Goal: Task Accomplishment & Management: Complete application form

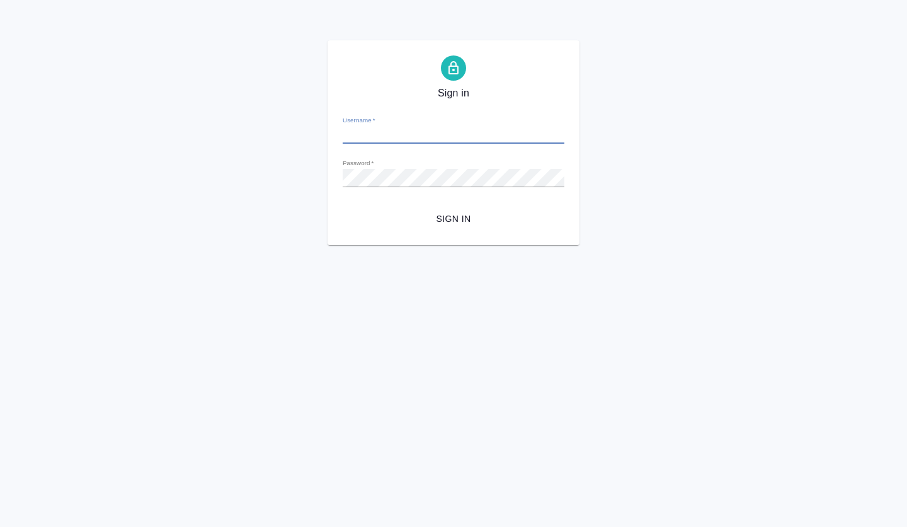
type input "a.volkova@awatera.com"
click at [415, 212] on button "Sign in" at bounding box center [454, 218] width 222 height 23
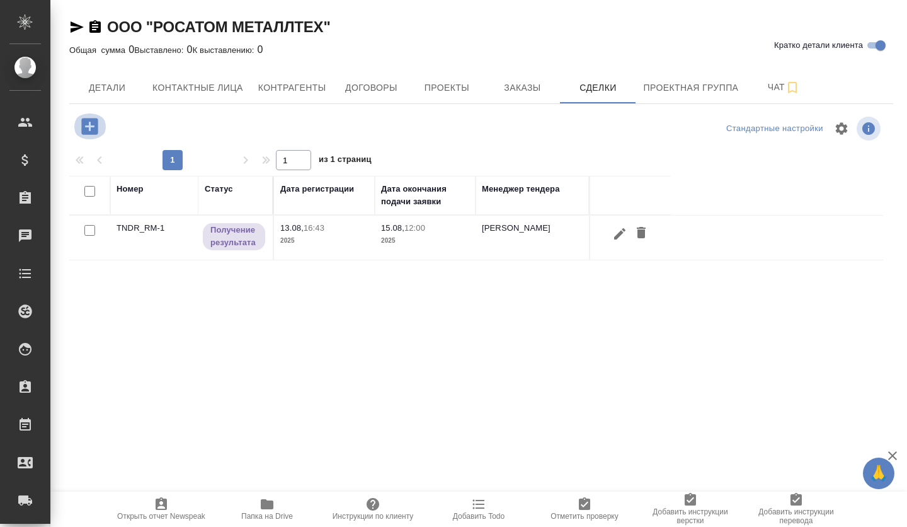
click at [92, 129] on icon "button" at bounding box center [89, 126] width 16 height 16
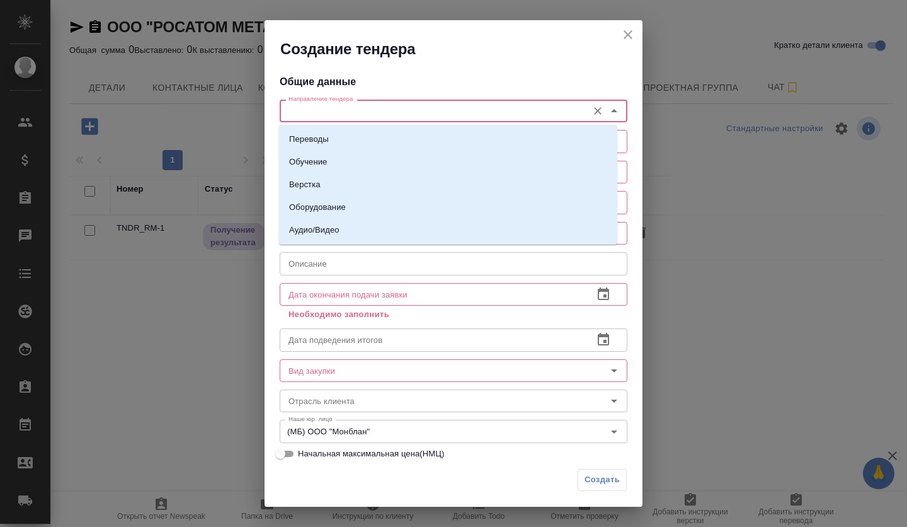
click at [350, 117] on input "Направление тендера" at bounding box center [433, 110] width 298 height 15
paste input "Фонд «Московский инновационный кластер»"
type input "Фонд «Московский инновационный кластер»"
click at [334, 142] on li "Переводы" at bounding box center [448, 139] width 338 height 23
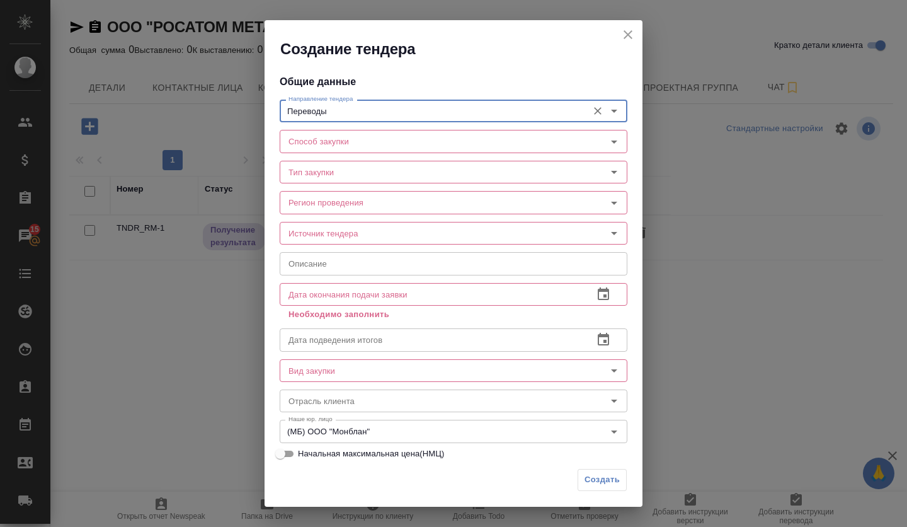
type input "Переводы"
click at [334, 142] on input "Способ закупки" at bounding box center [433, 141] width 298 height 15
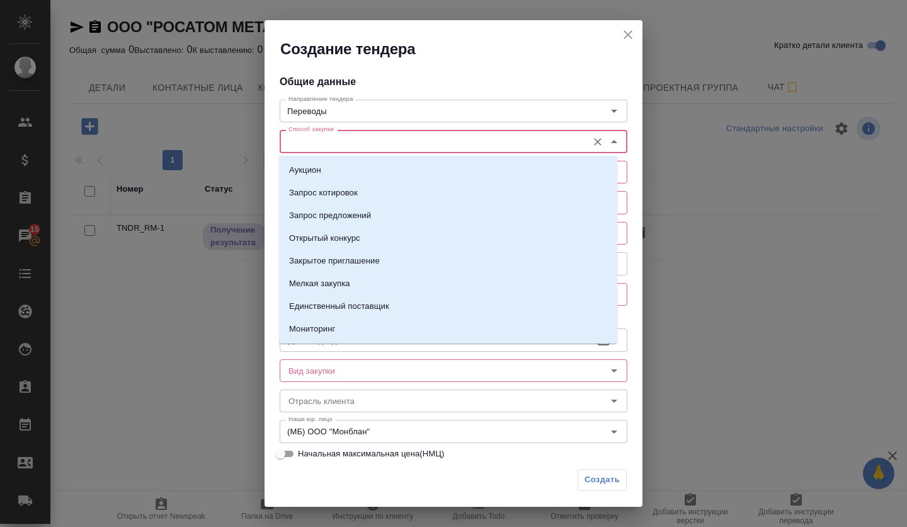
click at [628, 37] on icon "close" at bounding box center [628, 34] width 15 height 15
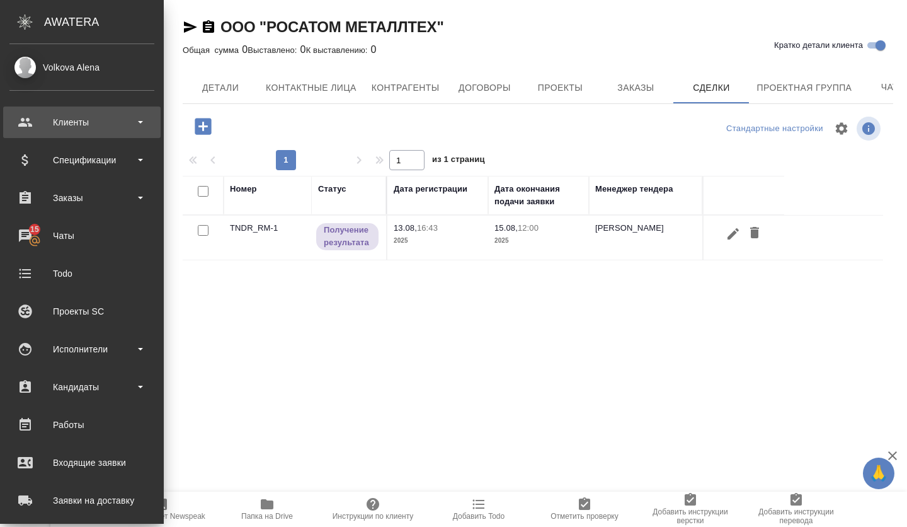
click at [61, 118] on div "Клиенты" at bounding box center [81, 122] width 145 height 19
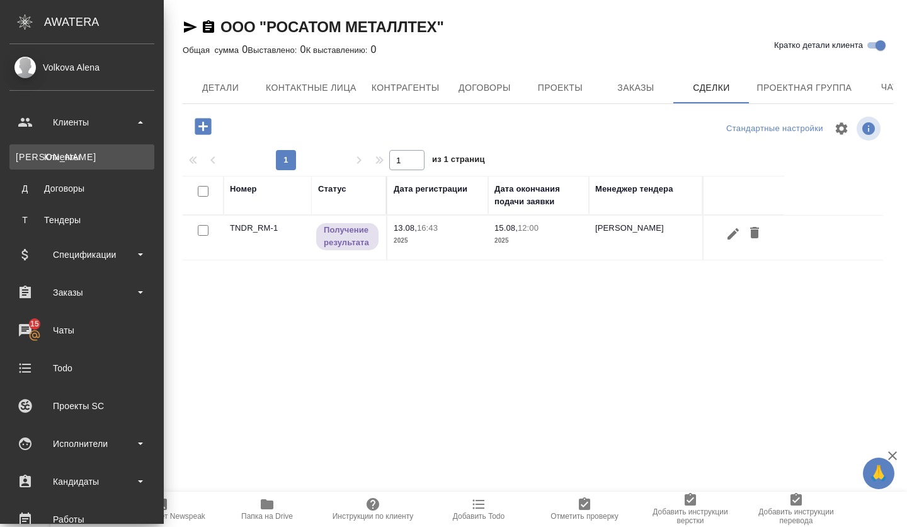
click at [60, 159] on div "Клиенты" at bounding box center [82, 157] width 132 height 13
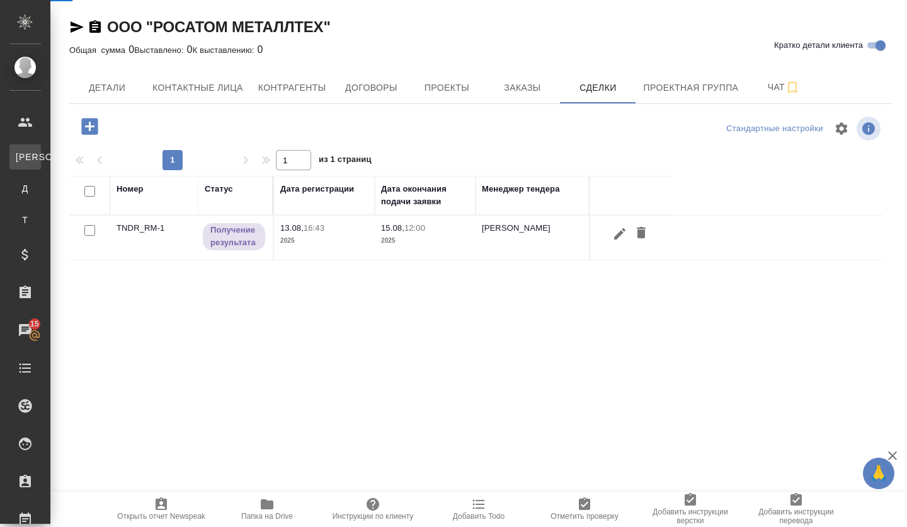
select select "RU"
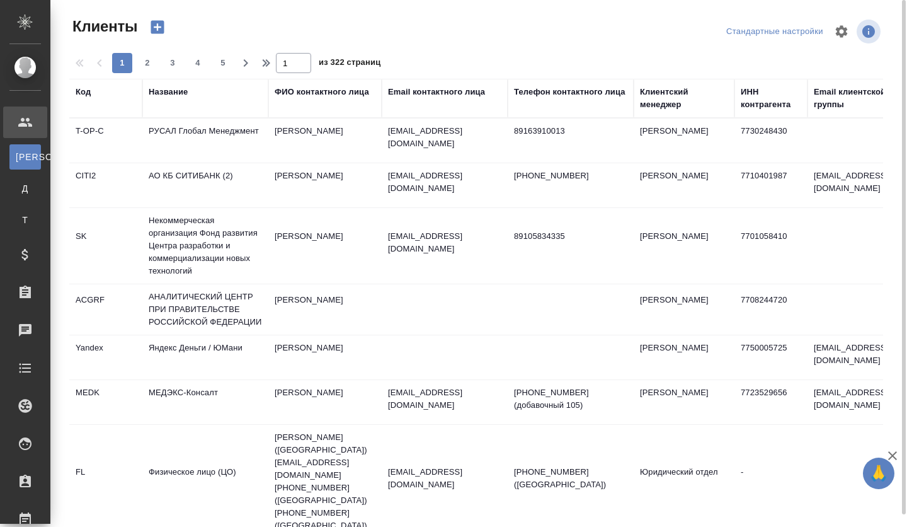
click at [171, 92] on div "Название" at bounding box center [168, 92] width 39 height 13
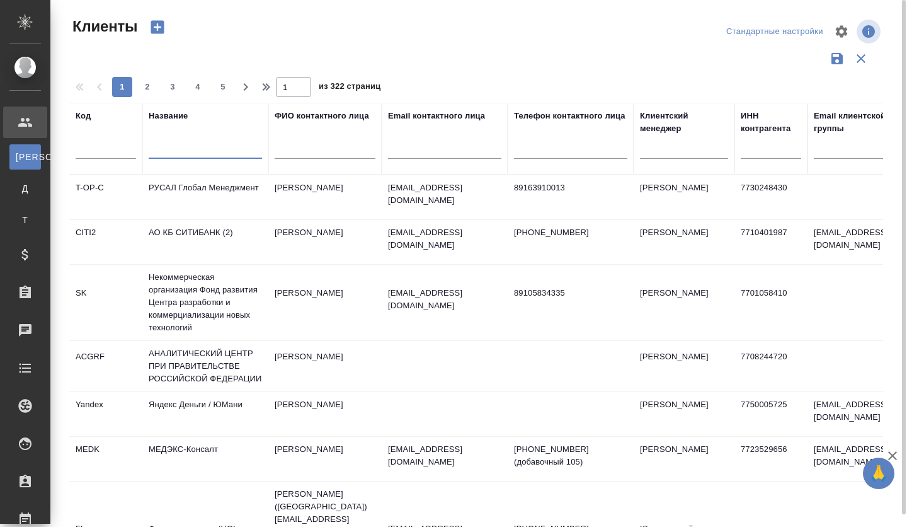
drag, startPoint x: 162, startPoint y: 150, endPoint x: 163, endPoint y: 159, distance: 8.8
click at [162, 152] on input "text" at bounding box center [205, 151] width 113 height 16
paste input "Фонд «Московский инновационный кластер»"
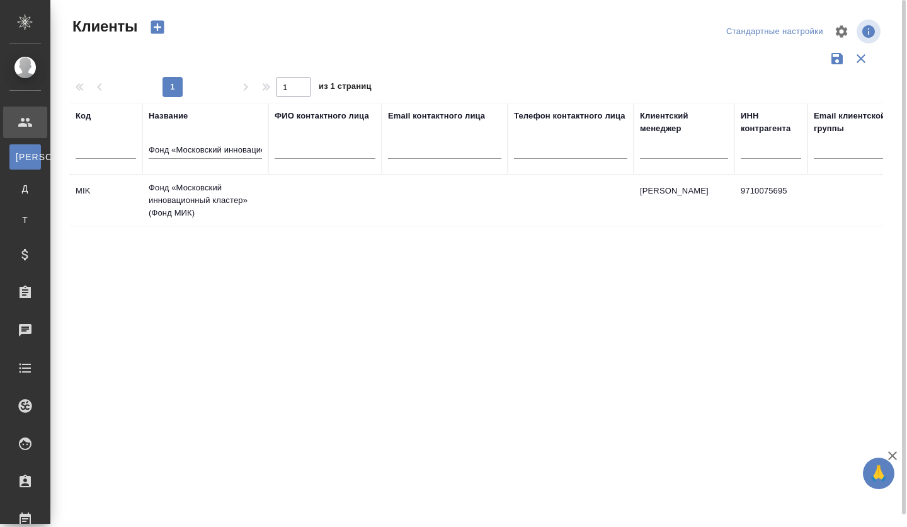
click at [183, 196] on td "Фонд «Московский инновационный кластер» (Фонд МИК)" at bounding box center [205, 200] width 126 height 50
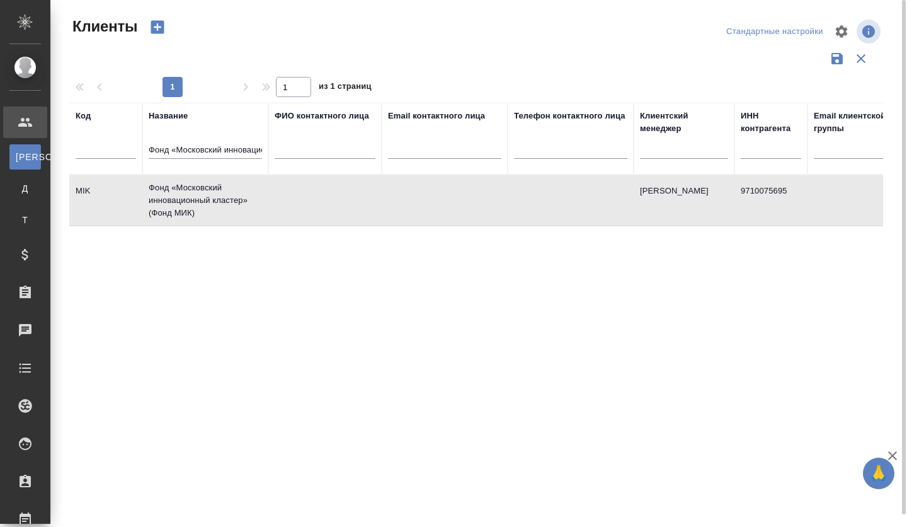
click at [183, 196] on td "Фонд «Московский инновационный кластер» (Фонд МИК)" at bounding box center [205, 200] width 126 height 50
click at [166, 147] on input "Фонд «Московский инновационный кластер»" at bounding box center [205, 151] width 113 height 16
drag, startPoint x: 161, startPoint y: 147, endPoint x: 294, endPoint y: 160, distance: 133.0
click at [294, 160] on tr "Код Название Фонд «Московский инновационный кластер» ФИО контактного лица Email…" at bounding box center [545, 139] width 953 height 72
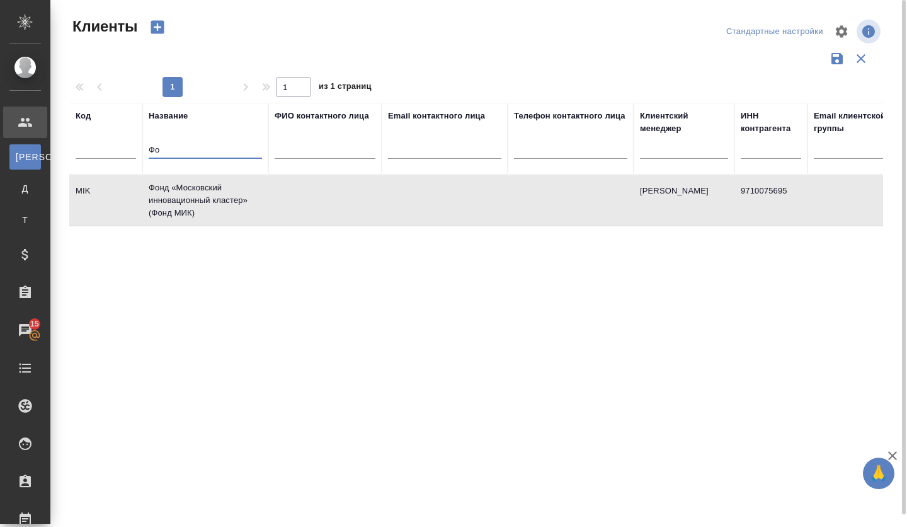
scroll to position [0, 0]
type input "Ф"
paste input "ООО "ВЕТРОПАРКИ ФРВ""
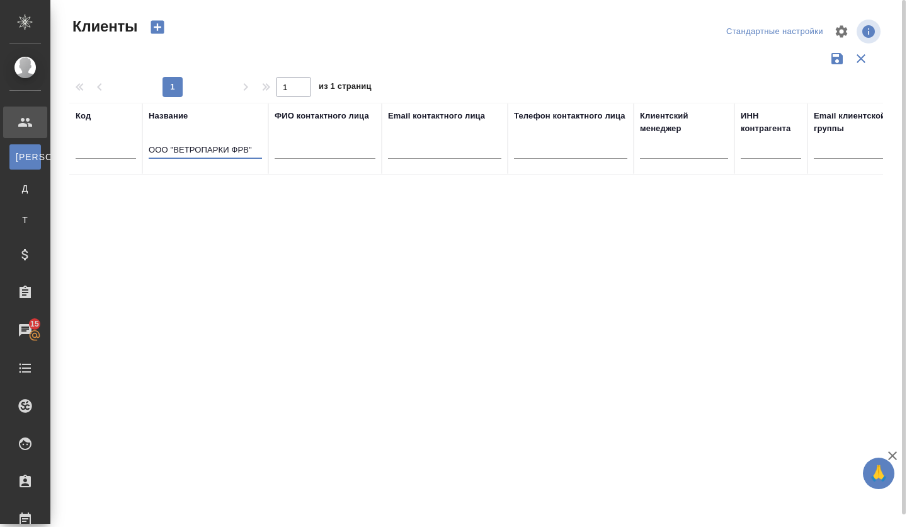
type input "ООО "ВЕТРОПАРКИ ФРВ""
click at [166, 34] on icon "button" at bounding box center [158, 27] width 18 height 18
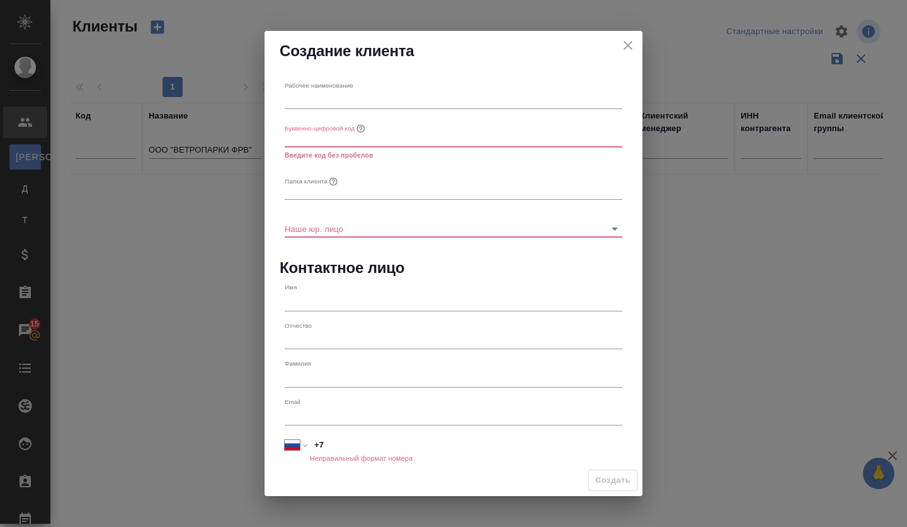
click at [388, 85] on div "Рабочее наименование" at bounding box center [454, 95] width 338 height 28
click at [383, 98] on input "text" at bounding box center [454, 100] width 338 height 18
paste input "ООО "ВЕТРОПАРКИ ФРВ""
type input "ООО "ВЕТРОПАРКИ ФРВ""
click at [315, 141] on input "text" at bounding box center [454, 138] width 338 height 18
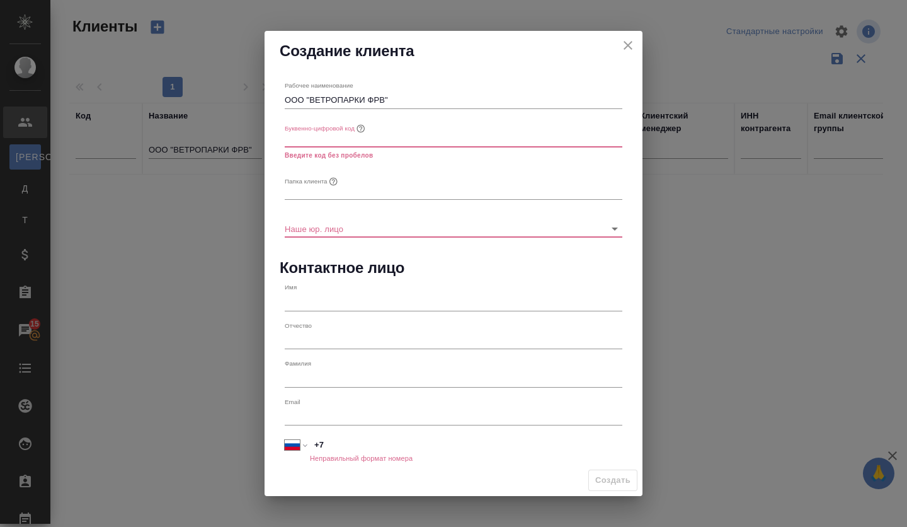
type input "а"
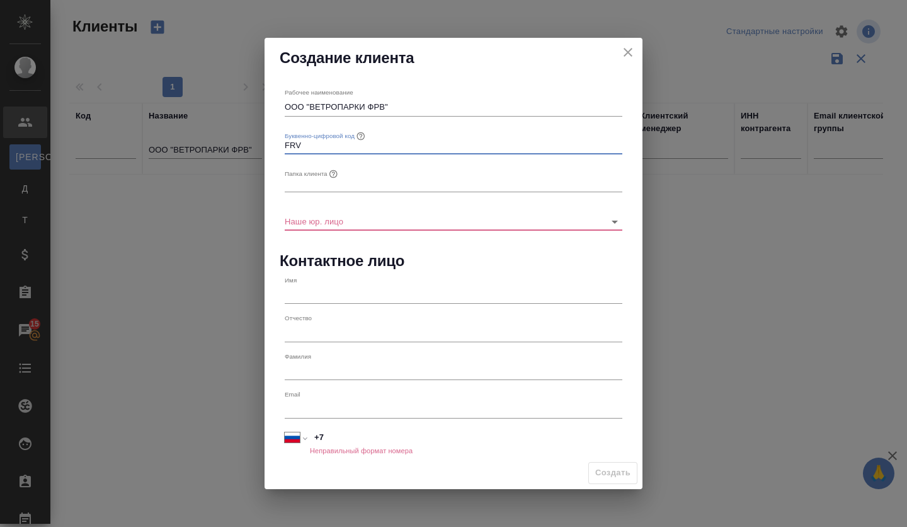
type input "FRV"
click at [297, 196] on div "Папка клиента" at bounding box center [454, 178] width 348 height 38
click at [298, 183] on input "text" at bounding box center [454, 184] width 338 height 18
paste input "ООО "ВЕТРОПАРКИ ФРВ""
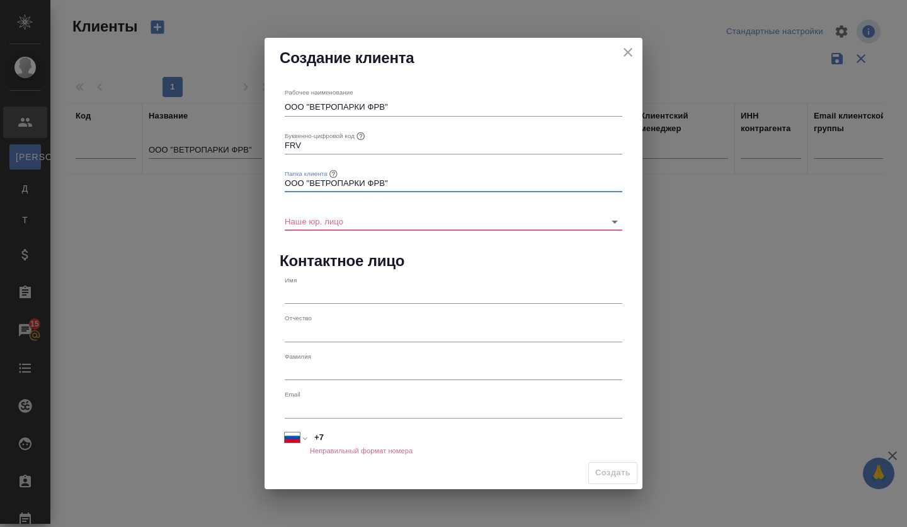
drag, startPoint x: 313, startPoint y: 182, endPoint x: 248, endPoint y: 184, distance: 64.9
click at [248, 184] on div "Создание клиента Рабочее наименование ООО "ВЕТРОПАРКИ ФРВ" Буквенно-цифровой ко…" at bounding box center [453, 263] width 907 height 527
click at [365, 183] on input "ВЕТРОПАРКИ ФРВ"" at bounding box center [454, 184] width 338 height 18
type input "ВЕТРОПАРКИ ФРD"
click at [341, 223] on input "Наше юр. лицо" at bounding box center [433, 220] width 297 height 17
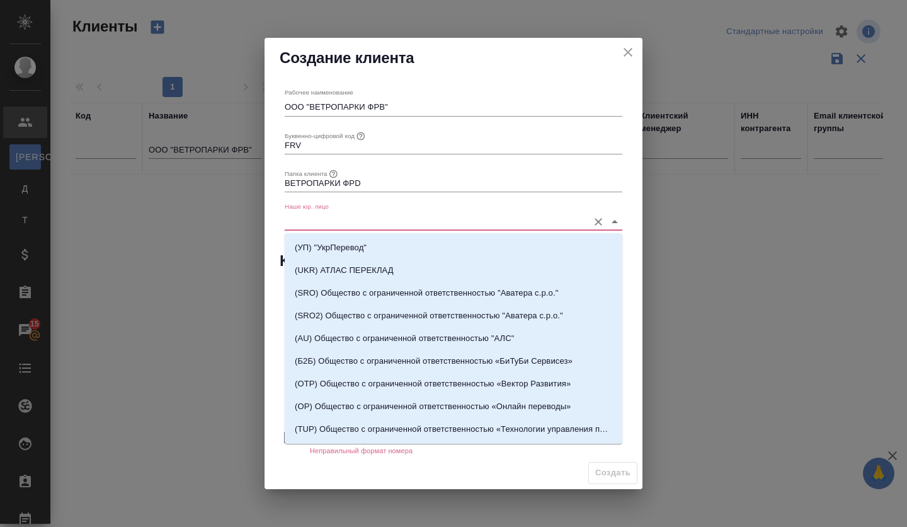
type input "v"
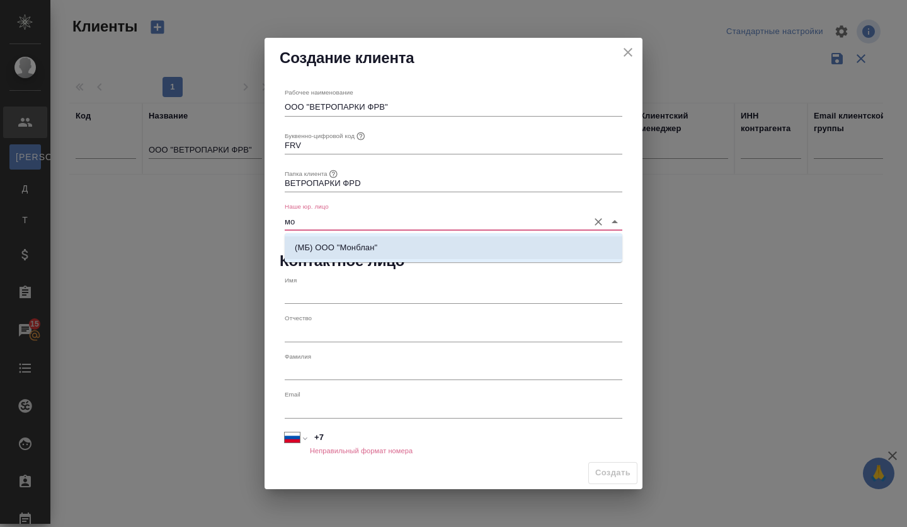
click at [320, 243] on p "(МБ) ООО "Монблан"" at bounding box center [336, 247] width 83 height 13
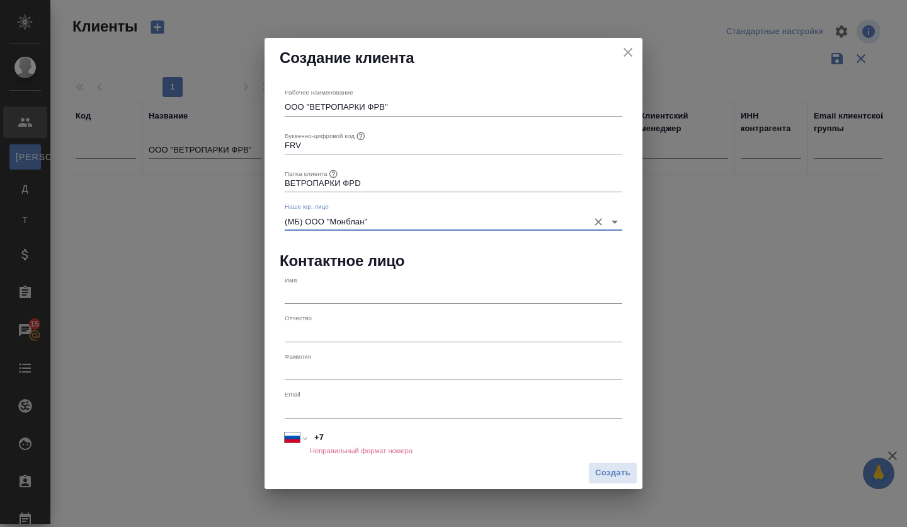
type input "(МБ) ООО "Монблан""
click at [318, 294] on input "text" at bounding box center [454, 295] width 338 height 18
click at [342, 367] on input "text" at bounding box center [454, 371] width 338 height 18
paste input "Горбанева"
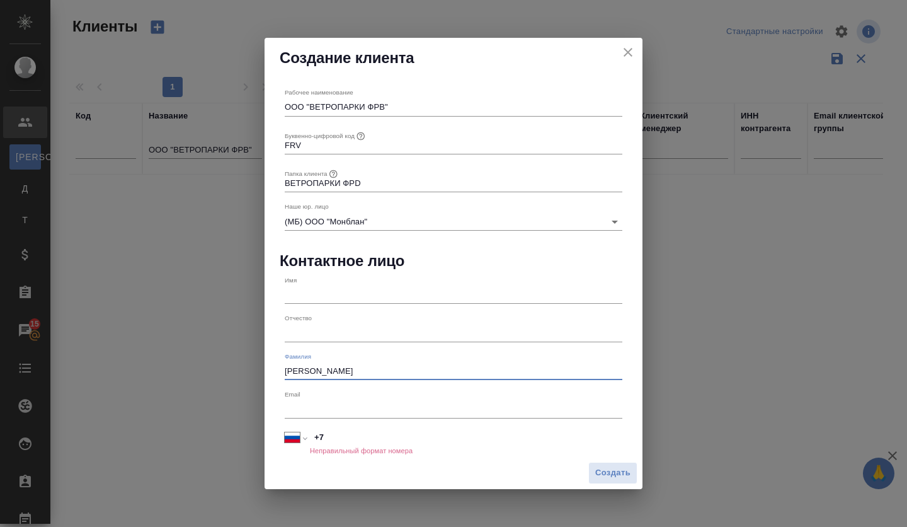
type input "Горбанева"
click at [309, 293] on input "text" at bounding box center [454, 295] width 338 height 18
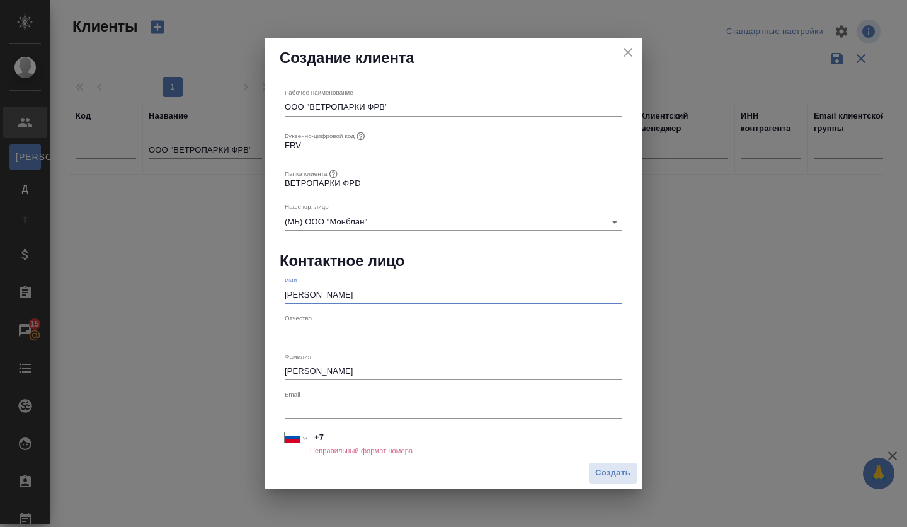
type input "Анна"
click at [324, 338] on input "text" at bounding box center [454, 333] width 338 height 18
type input "Геннадьевна"
click at [314, 403] on input "text" at bounding box center [454, 409] width 338 height 18
paste input "ANNA.GORBANEVA@FRWD.ENERGY"
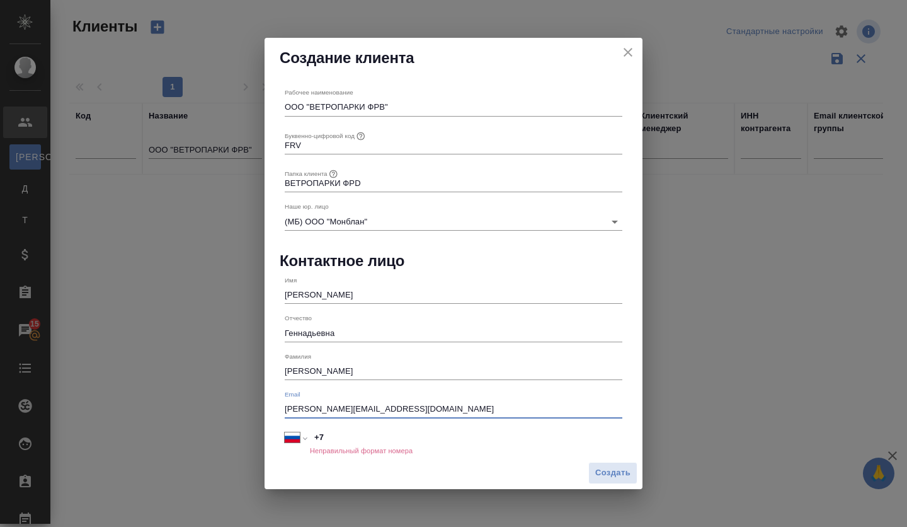
type input "ANNA.GORBANEVA@FRWD.ENERGY"
click at [346, 435] on input "+7" at bounding box center [466, 437] width 313 height 18
paste input "925 020 67 97"
type input "+7 925 020 67 97"
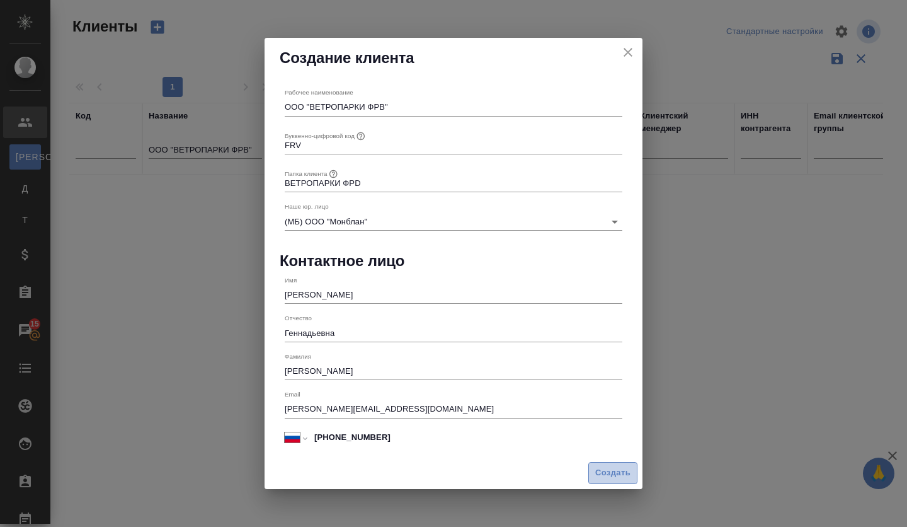
click at [631, 469] on button "Создать" at bounding box center [613, 473] width 49 height 22
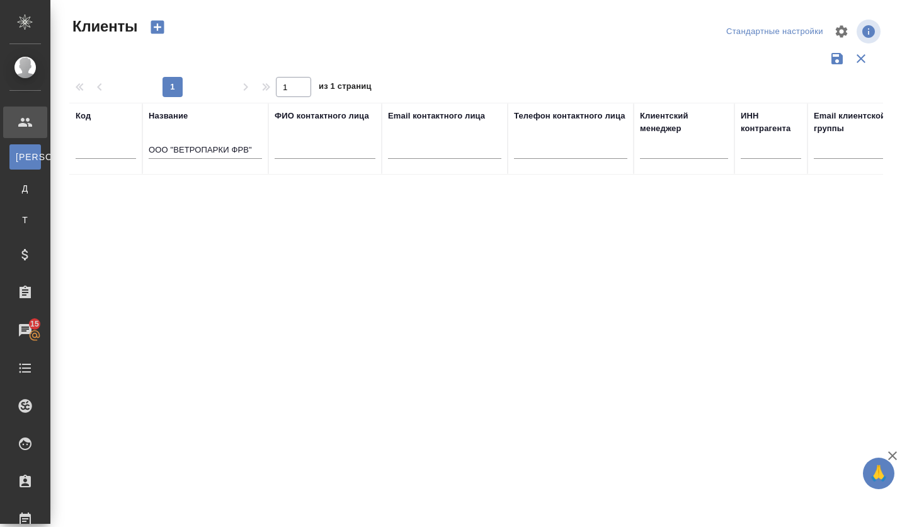
type input "+7"
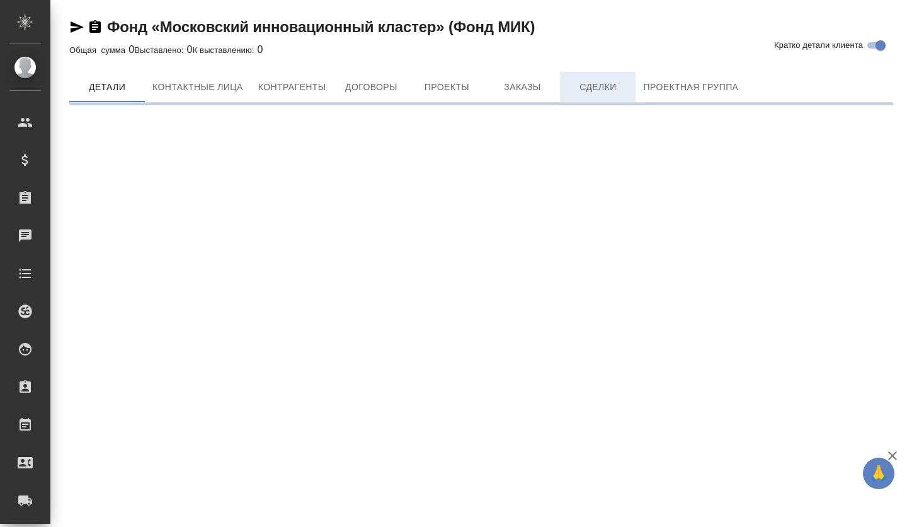
click at [616, 96] on button "Сделки" at bounding box center [598, 87] width 76 height 30
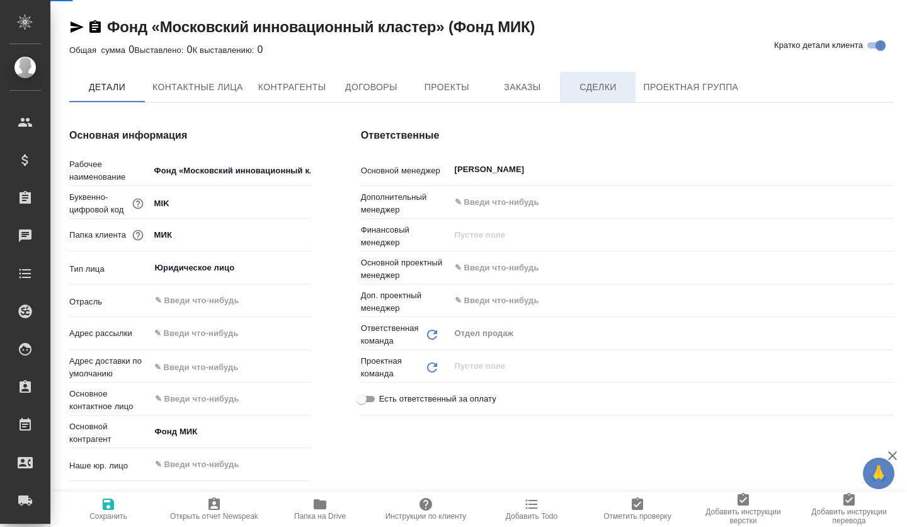
type textarea "x"
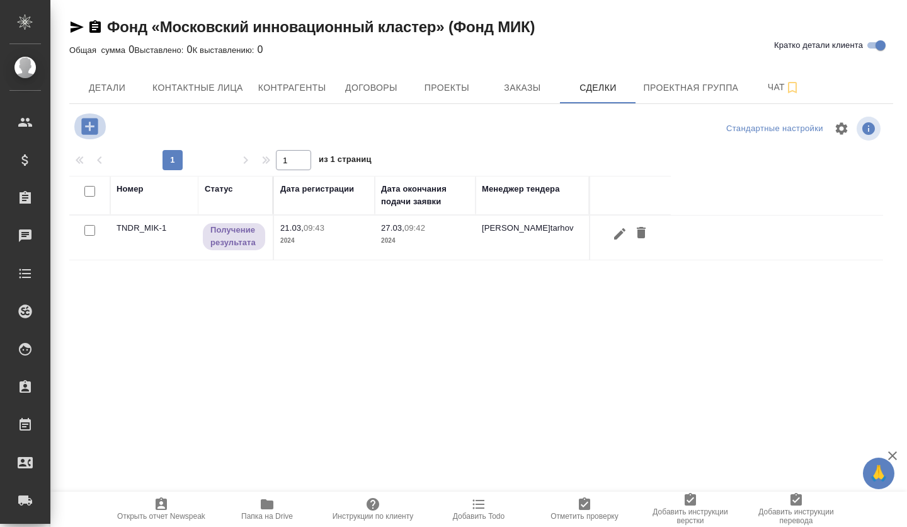
click at [89, 127] on icon "button" at bounding box center [90, 126] width 22 height 22
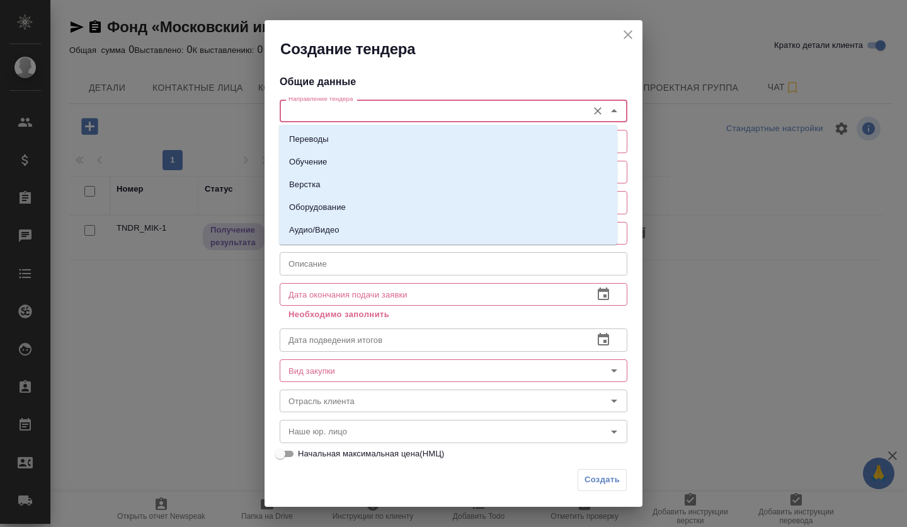
click at [398, 105] on input "Направление тендера" at bounding box center [433, 110] width 298 height 15
click at [369, 136] on li "Переводы" at bounding box center [448, 139] width 338 height 23
type input "Переводы"
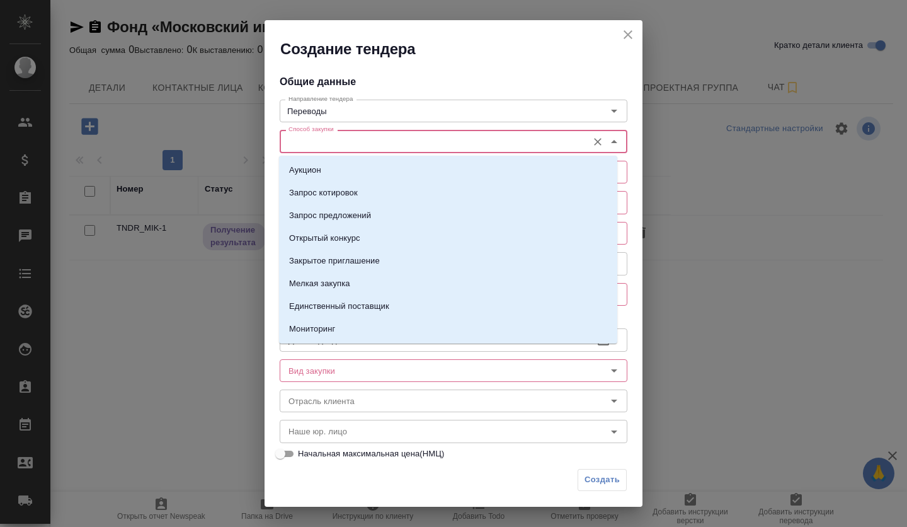
click at [360, 144] on input "Способ закупки" at bounding box center [433, 141] width 298 height 15
click at [364, 212] on p "Запрос предложений" at bounding box center [330, 215] width 82 height 13
type input "Запрос предложений"
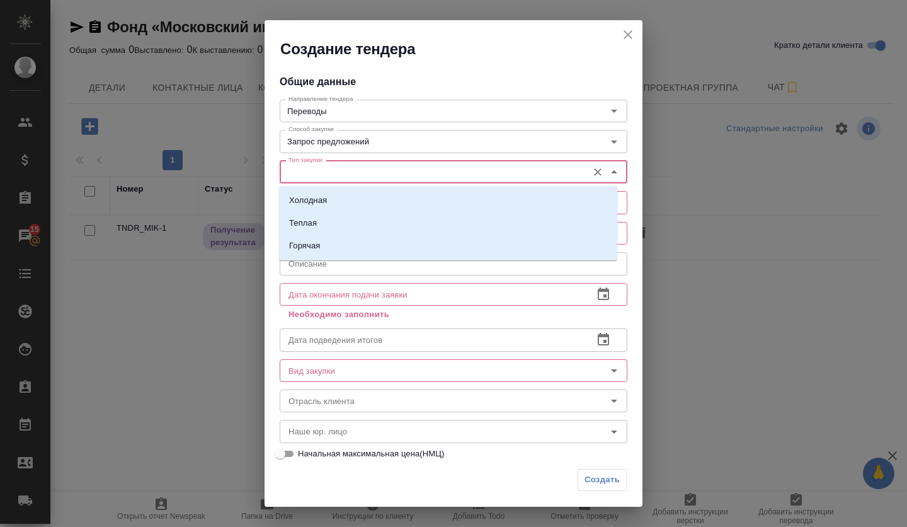
click at [340, 176] on input "Тип закупки" at bounding box center [433, 171] width 298 height 15
click at [336, 198] on li "Холодная" at bounding box center [448, 200] width 338 height 23
type input "Холодная"
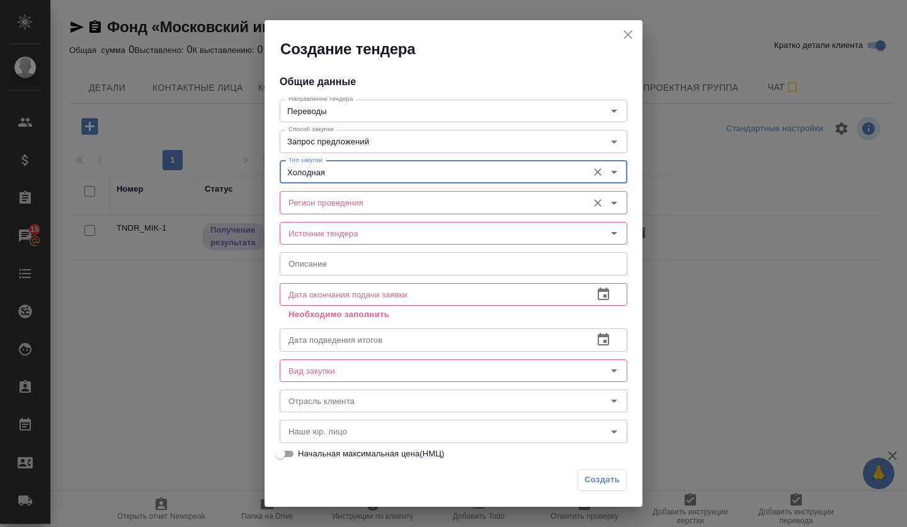
click at [337, 203] on input "Регион проведения" at bounding box center [433, 202] width 298 height 15
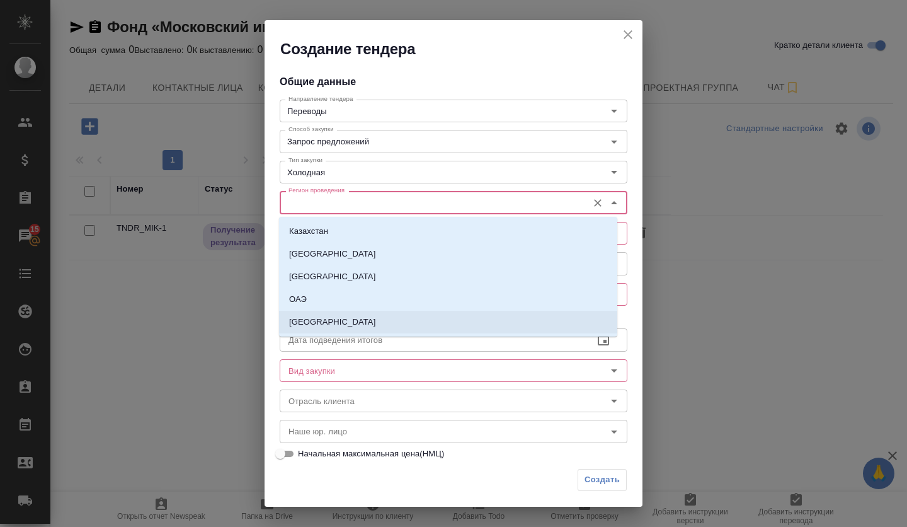
click at [306, 313] on li "[GEOGRAPHIC_DATA]" at bounding box center [448, 322] width 338 height 23
type input "[GEOGRAPHIC_DATA]"
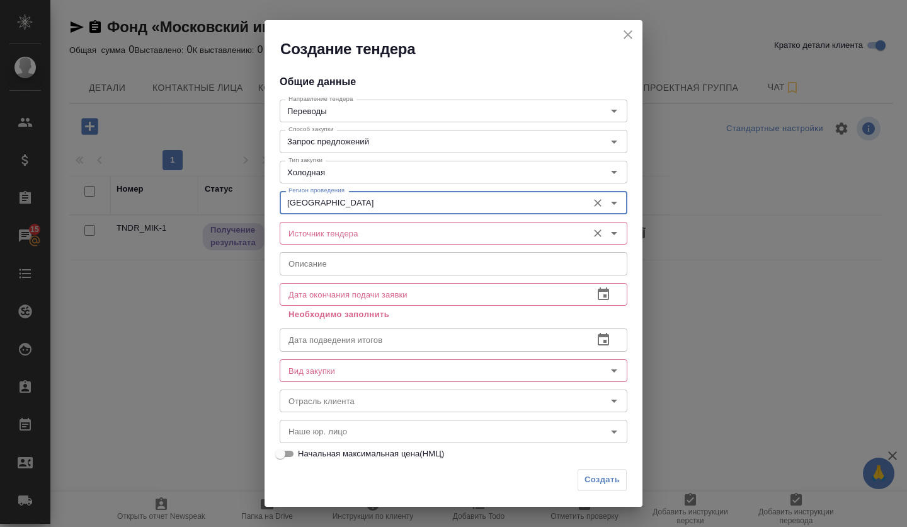
click at [312, 237] on input "Источник тендера" at bounding box center [433, 233] width 298 height 15
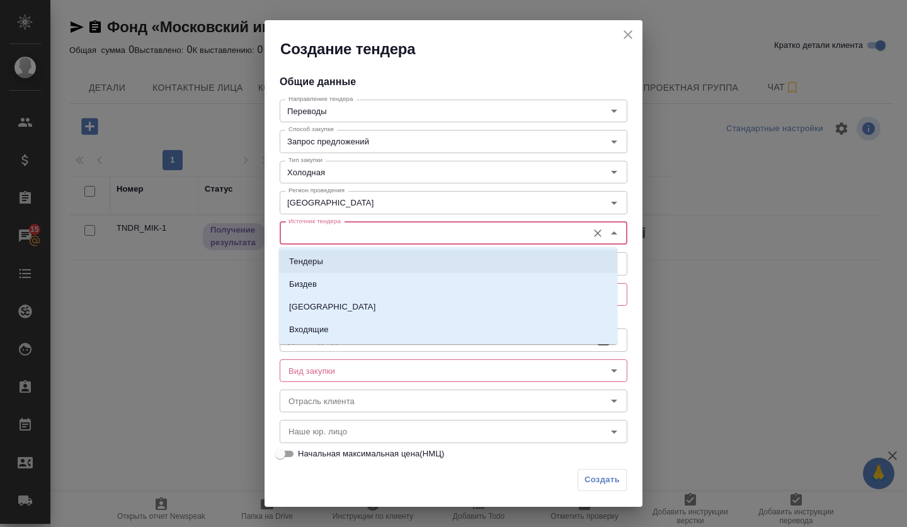
click at [311, 260] on p "Тендеры" at bounding box center [306, 261] width 34 height 13
type input "Тендеры"
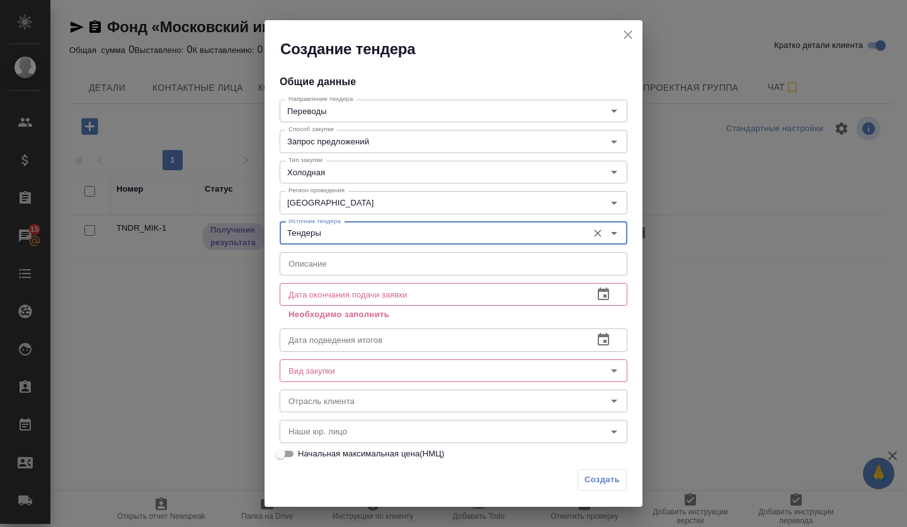
click at [310, 264] on input "text" at bounding box center [454, 263] width 348 height 23
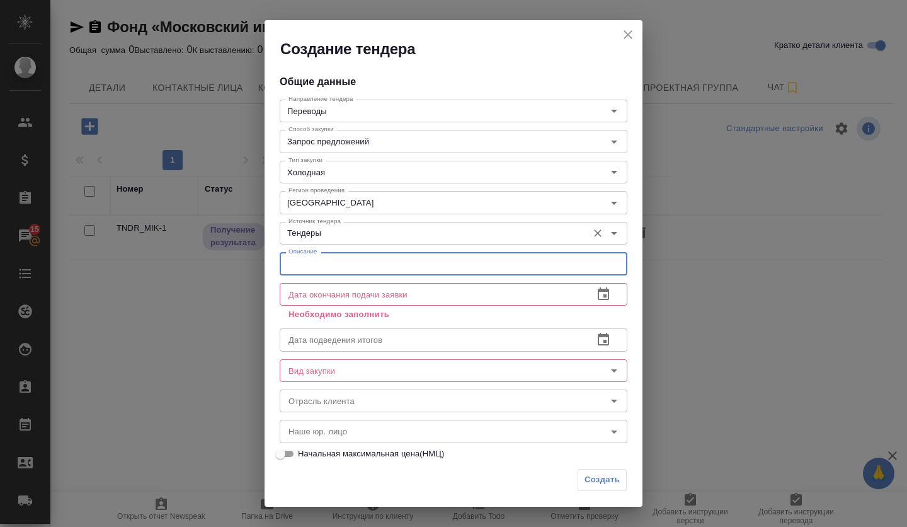
paste input "Оказание услуг по языковому и письменному переводу и иных дополнительных услуг.…"
type input "Оказание услуг по языковому и письменному переводу и иных дополнительных услуг.…"
click at [596, 295] on icon "button" at bounding box center [603, 294] width 15 height 15
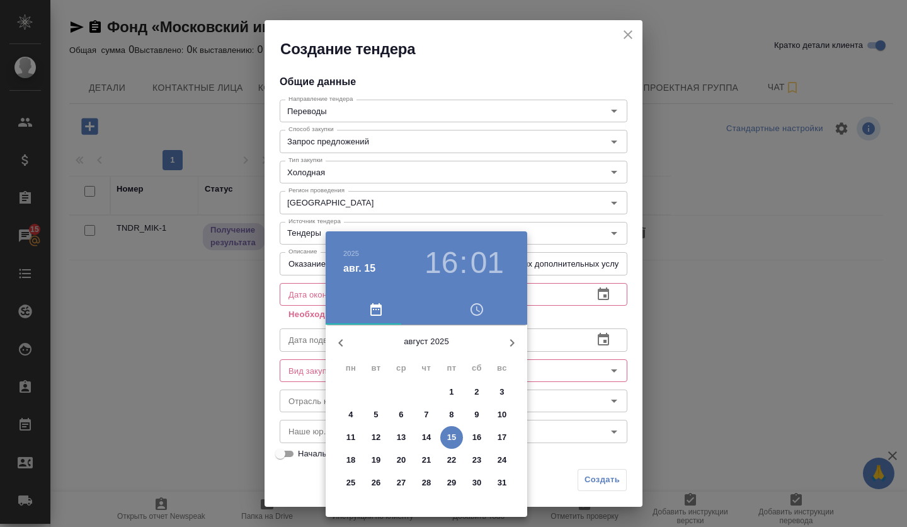
click at [456, 461] on p "22" at bounding box center [451, 460] width 9 height 13
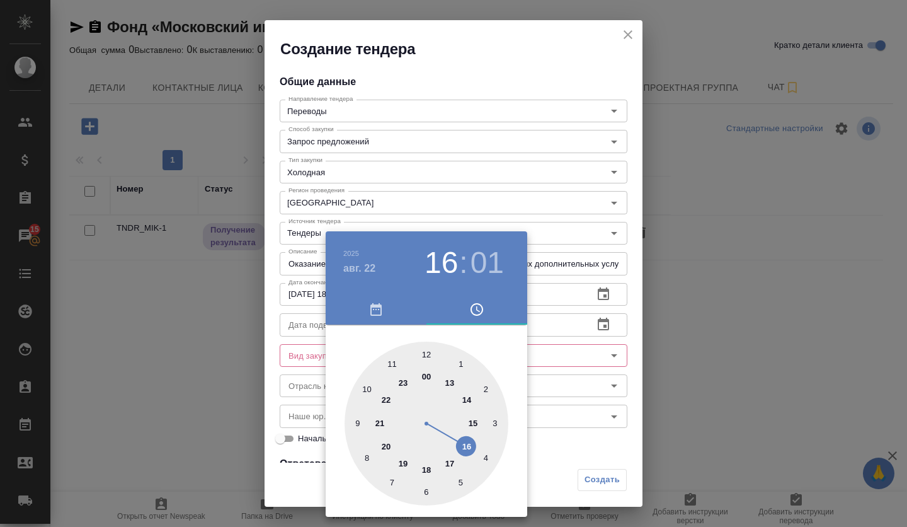
click at [431, 478] on div at bounding box center [427, 424] width 164 height 164
click at [430, 357] on div at bounding box center [427, 424] width 164 height 164
type input "22.08.2025 18:00"
click at [548, 340] on div at bounding box center [453, 263] width 907 height 527
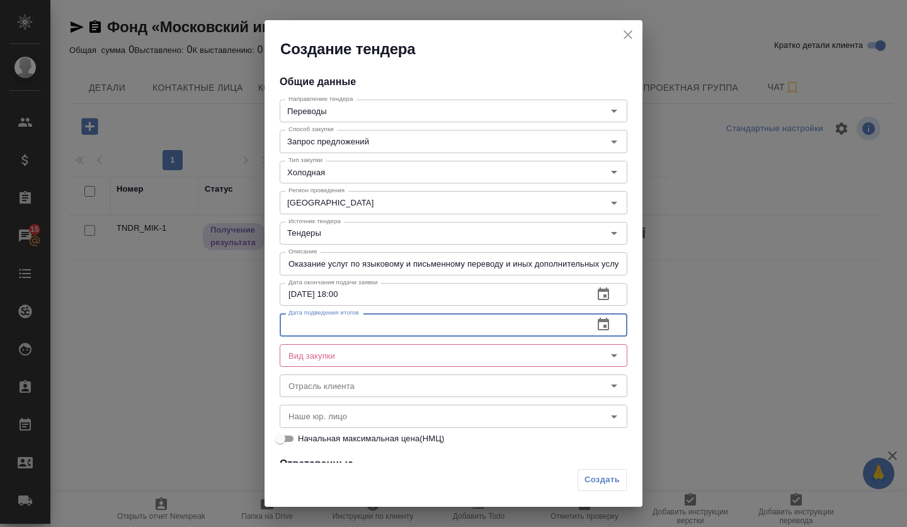
click at [352, 318] on input "text" at bounding box center [432, 324] width 304 height 23
click at [598, 321] on icon "button" at bounding box center [603, 324] width 11 height 13
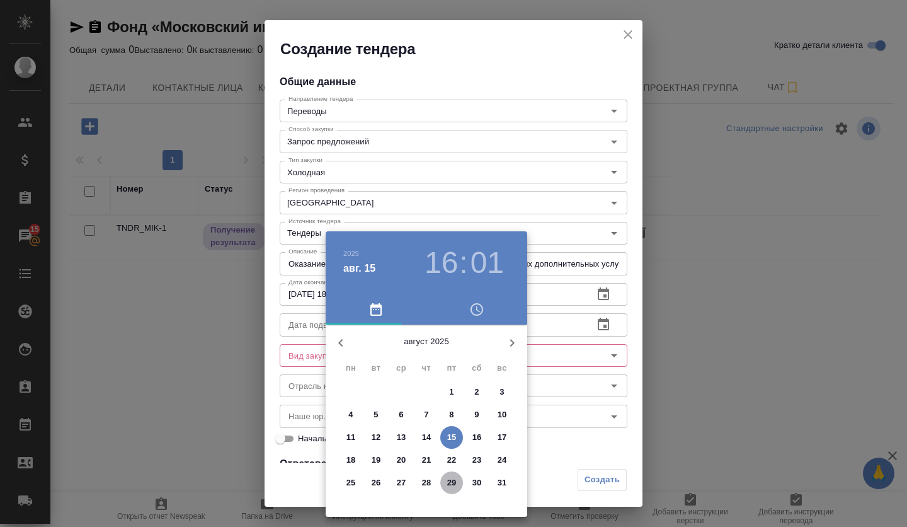
click at [453, 481] on p "29" at bounding box center [451, 482] width 9 height 13
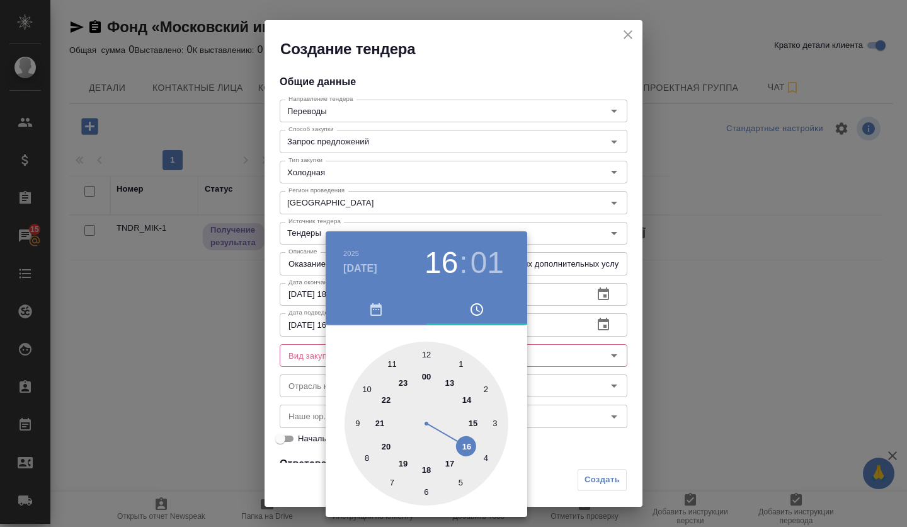
click at [423, 354] on div at bounding box center [427, 424] width 164 height 164
click at [428, 359] on div at bounding box center [427, 424] width 164 height 164
type input "29.08.2025 12:00"
click at [584, 355] on div at bounding box center [453, 263] width 907 height 527
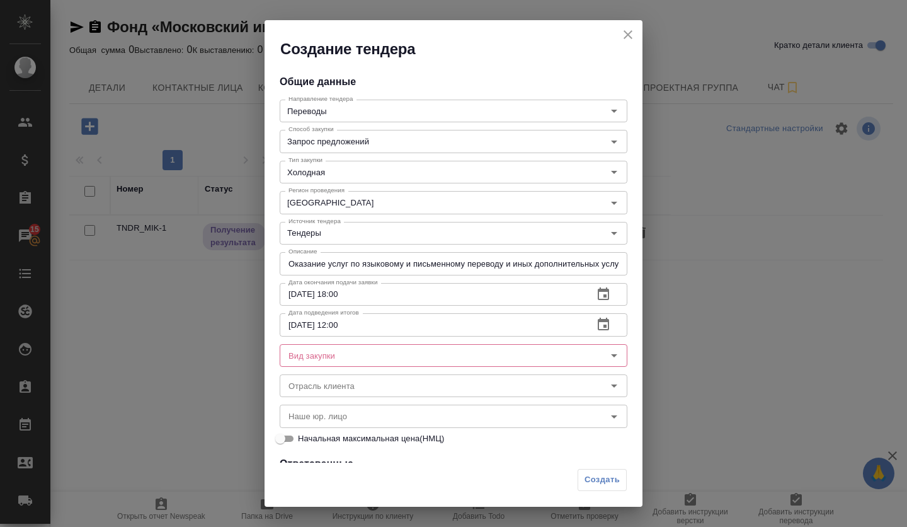
click at [408, 364] on div "Вид закупки" at bounding box center [454, 355] width 348 height 23
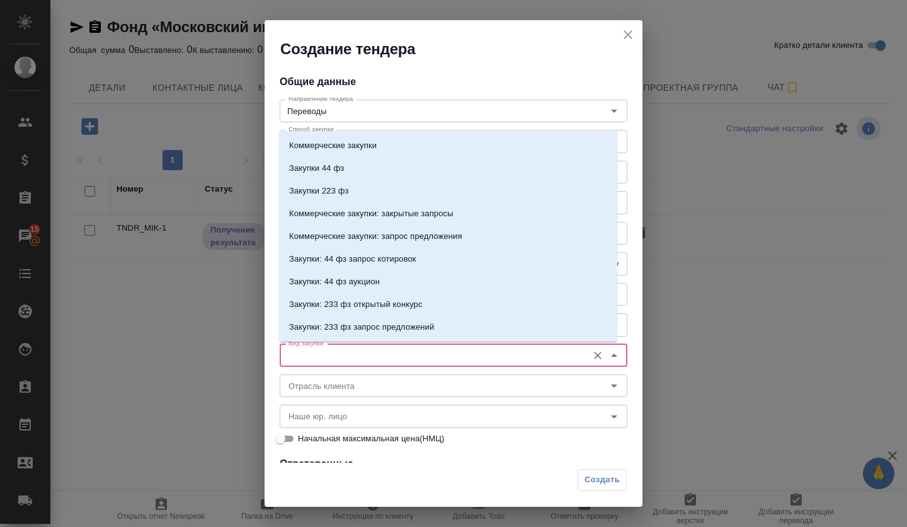
click at [510, 356] on input "Вид закупки" at bounding box center [433, 355] width 298 height 15
click at [321, 193] on p "Закупки 223 фз" at bounding box center [319, 191] width 60 height 13
type input "Закупки 223 фз"
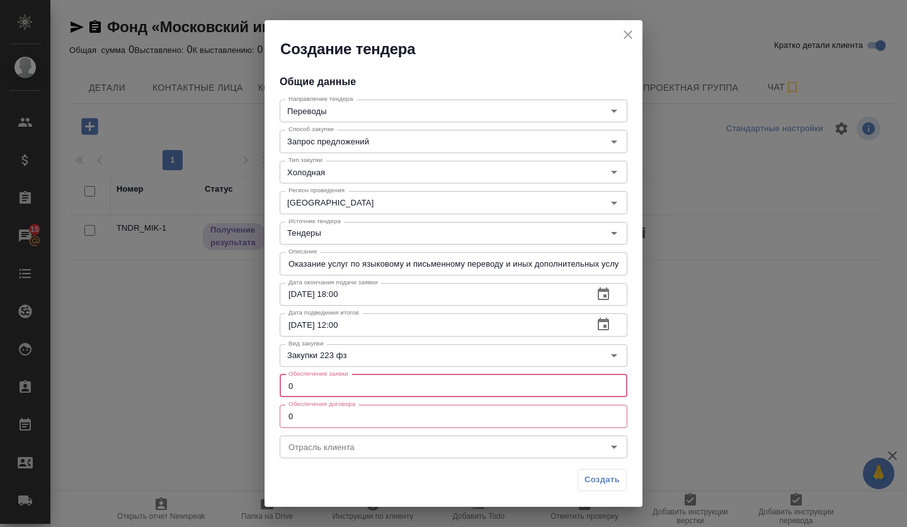
drag, startPoint x: 314, startPoint y: 388, endPoint x: 277, endPoint y: 392, distance: 37.4
click at [277, 392] on div "Общие данные Направление тендера Переводы Направление тендера Способ закупки За…" at bounding box center [454, 260] width 378 height 403
type input "1"
drag, startPoint x: 311, startPoint y: 412, endPoint x: 285, endPoint y: 420, distance: 26.9
click at [285, 420] on input "0" at bounding box center [454, 416] width 348 height 23
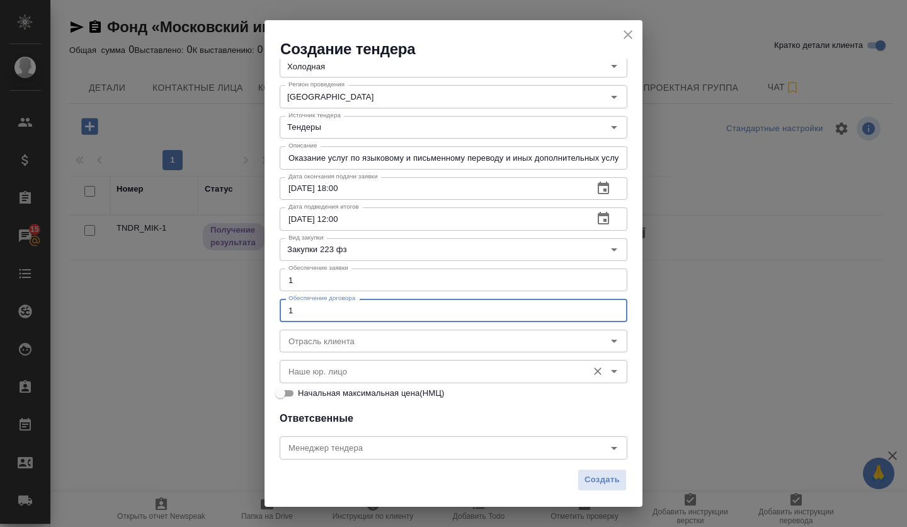
scroll to position [126, 0]
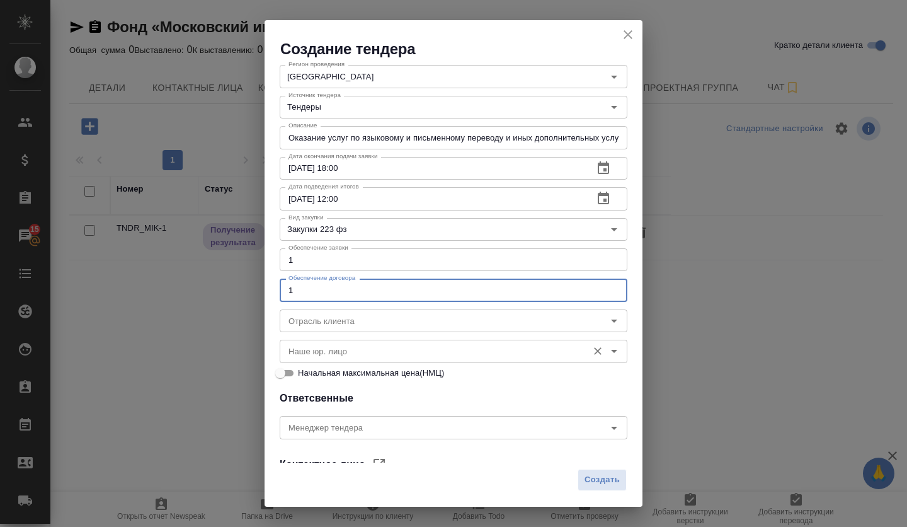
type input "1"
click at [357, 355] on input "Наше юр. лицо" at bounding box center [433, 350] width 298 height 15
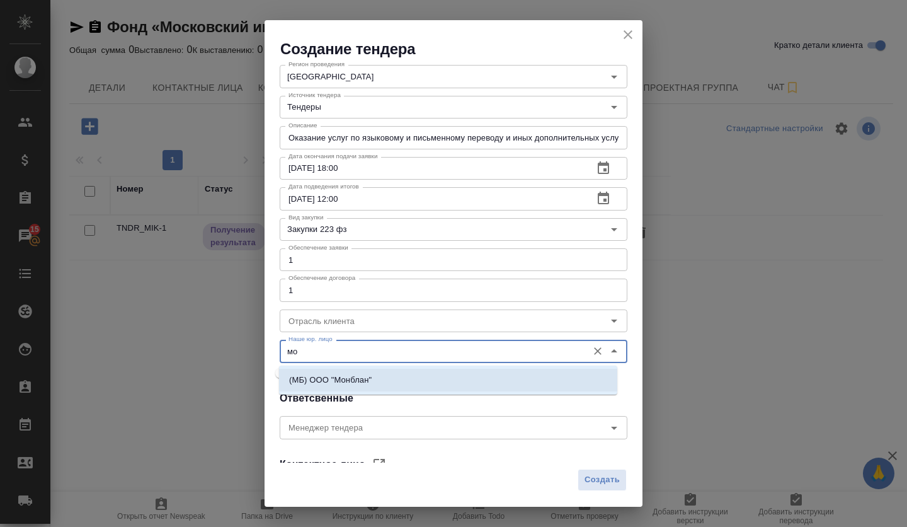
click at [355, 378] on p "(МБ) ООО "Монблан"" at bounding box center [330, 380] width 83 height 13
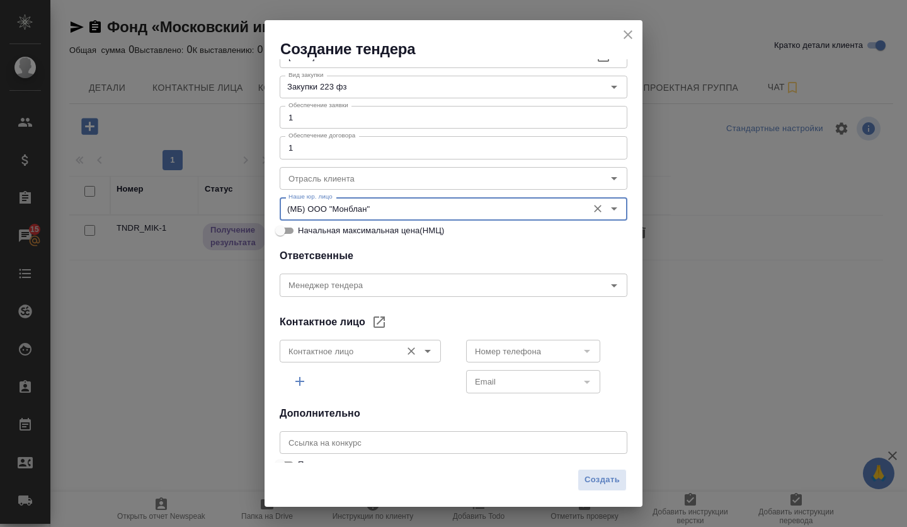
scroll to position [283, 0]
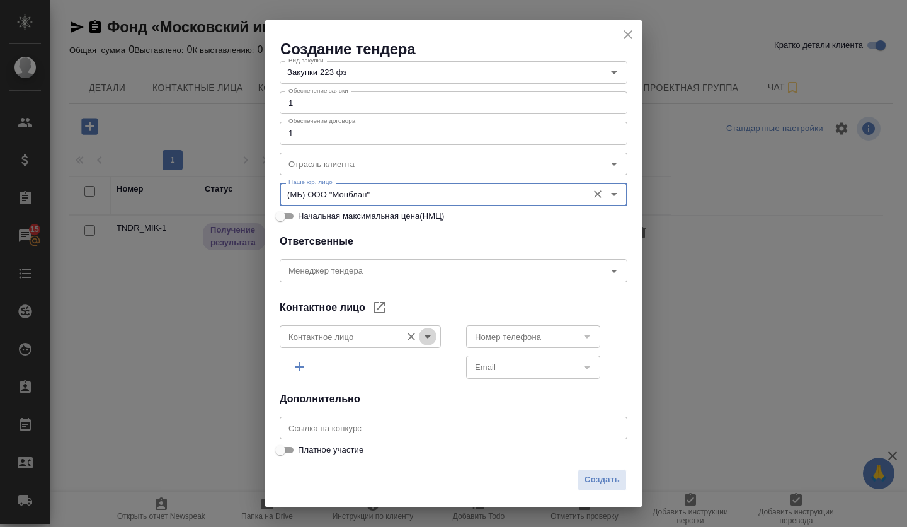
click at [422, 340] on icon "Open" at bounding box center [427, 336] width 15 height 15
type input "(МБ) ООО "Монблан""
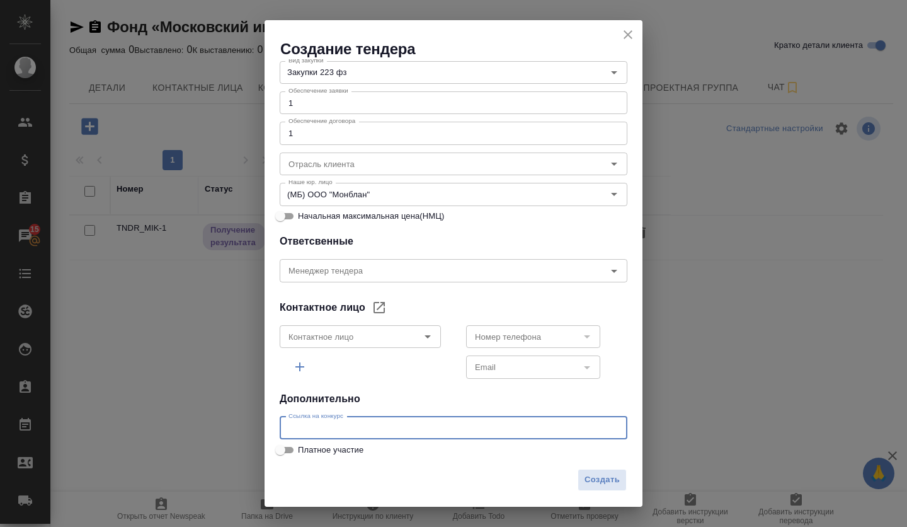
click at [489, 420] on input "text" at bounding box center [454, 428] width 348 height 23
paste input "https://www.roseltorg.ru/procedure/COM15082500065"
type input "https://www.roseltorg.ru/procedure/COM15082500065"
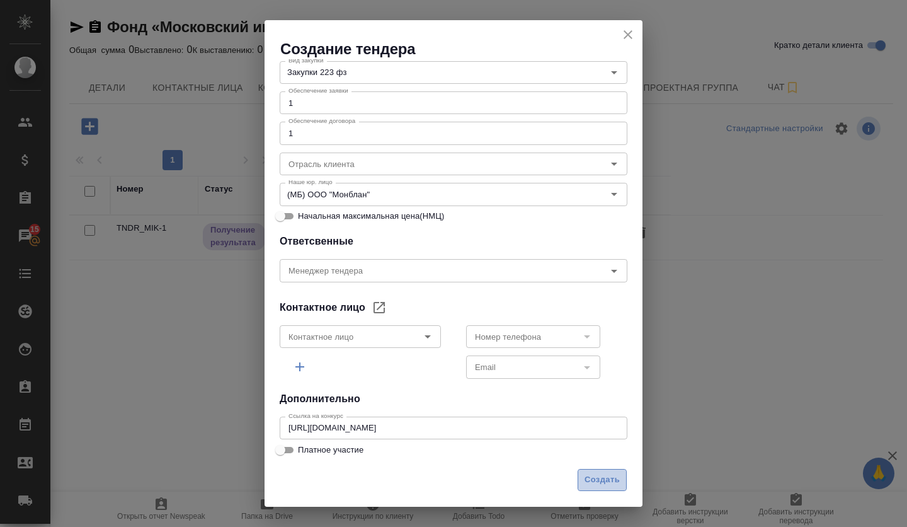
click at [588, 470] on button "Создать" at bounding box center [602, 480] width 49 height 22
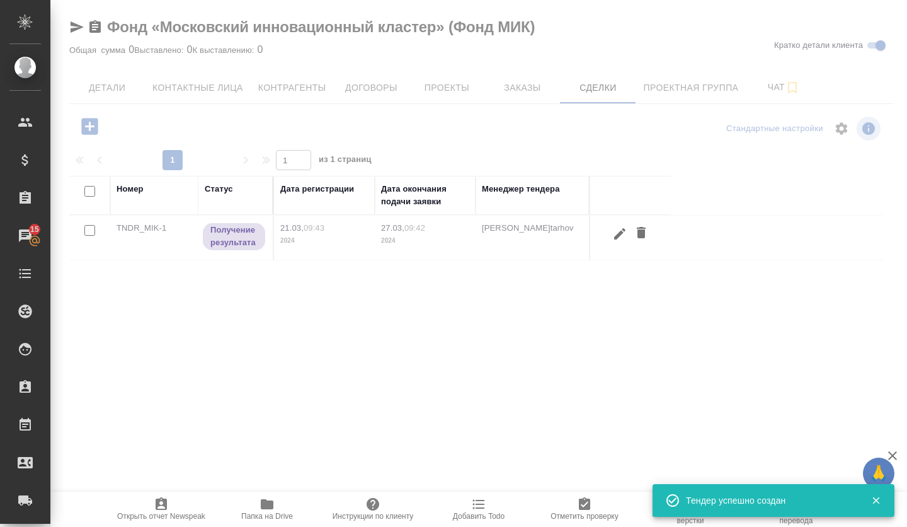
scroll to position [237, 0]
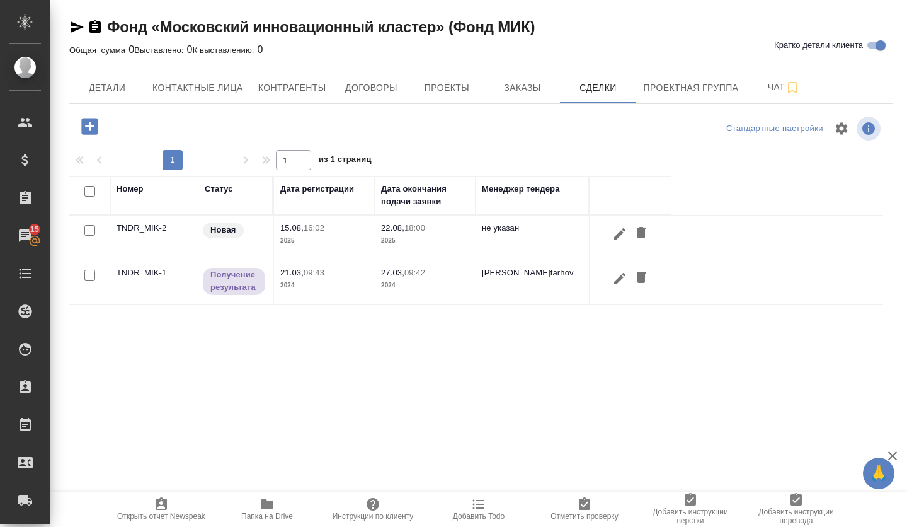
click at [131, 226] on td "TNDR_MIK-2" at bounding box center [154, 238] width 88 height 44
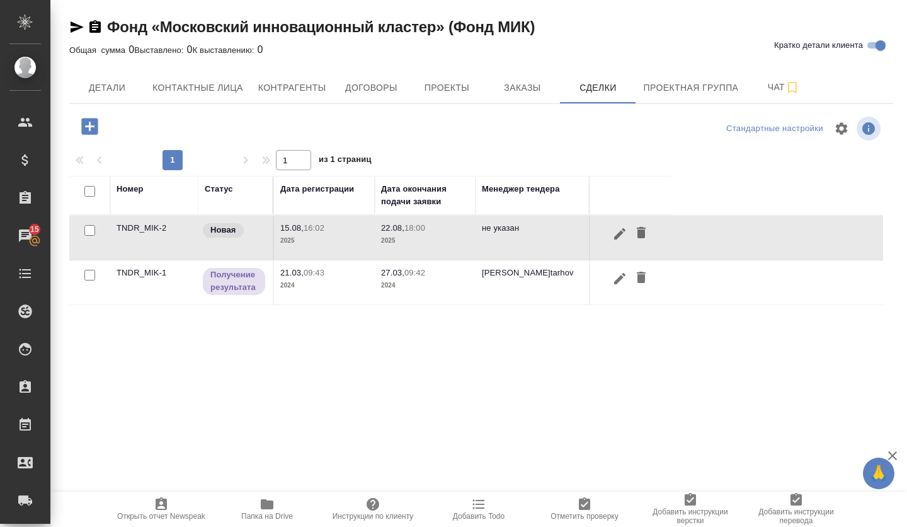
click at [131, 226] on td "TNDR_MIK-2" at bounding box center [154, 238] width 88 height 44
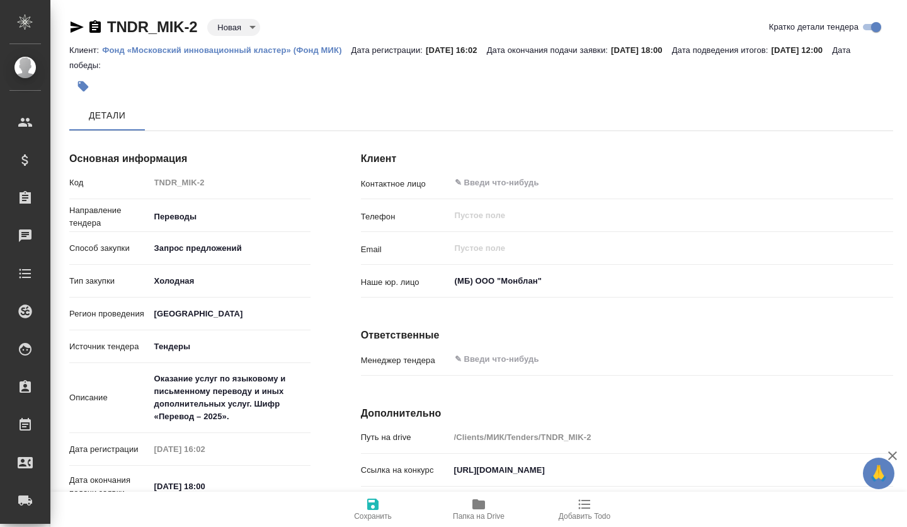
click at [244, 20] on body "🙏 .cls-1 fill:#fff; AWATERA Volkova Alena Клиенты Спецификации Заказы Чаты Todo…" at bounding box center [453, 263] width 907 height 527
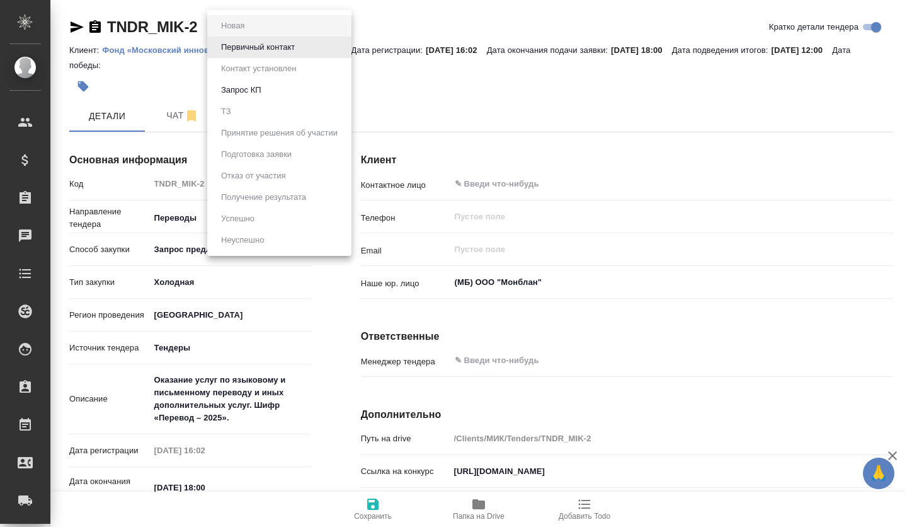
click at [251, 48] on button "Первичный контакт" at bounding box center [257, 47] width 81 height 14
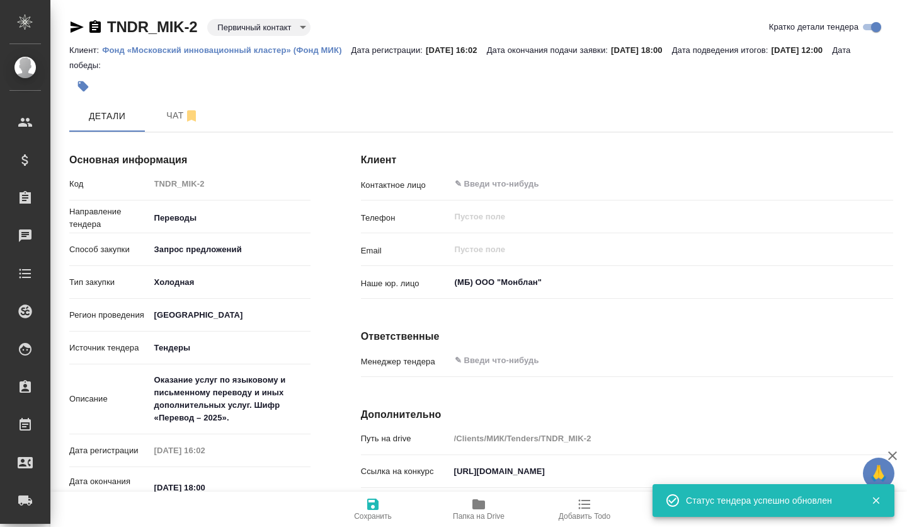
click at [250, 32] on body "🙏 .cls-1 fill:#fff; AWATERA Volkova Alena Клиенты Спецификации Заказы Чаты Todo…" at bounding box center [453, 263] width 907 height 527
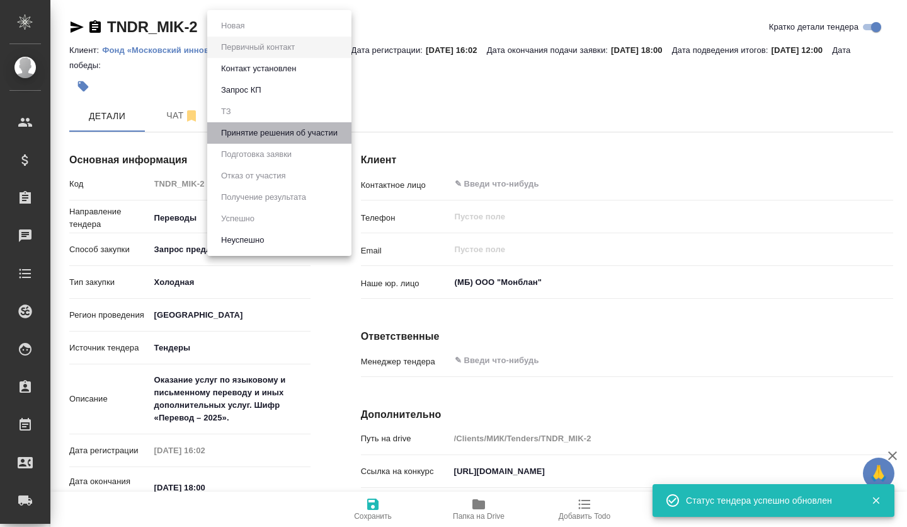
click at [249, 33] on button "Принятие решения об участии" at bounding box center [233, 26] width 32 height 14
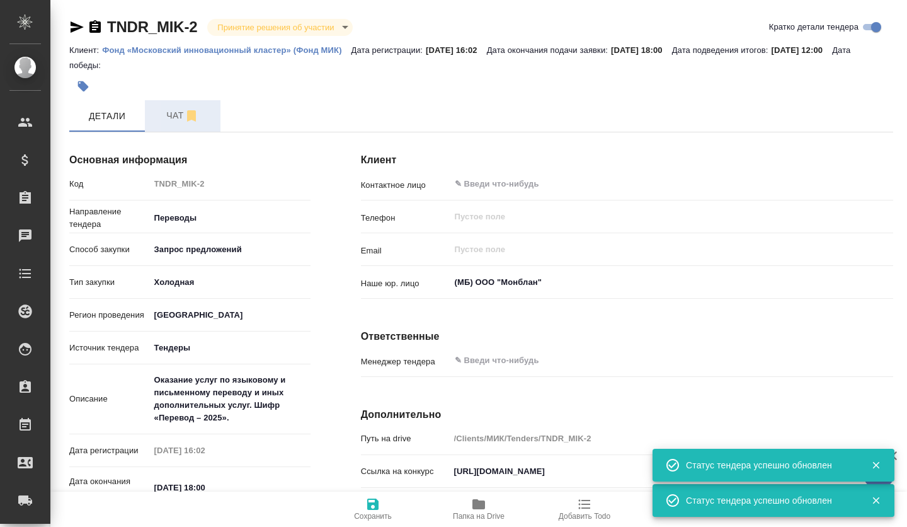
click at [166, 117] on span "Чат" at bounding box center [182, 116] width 60 height 16
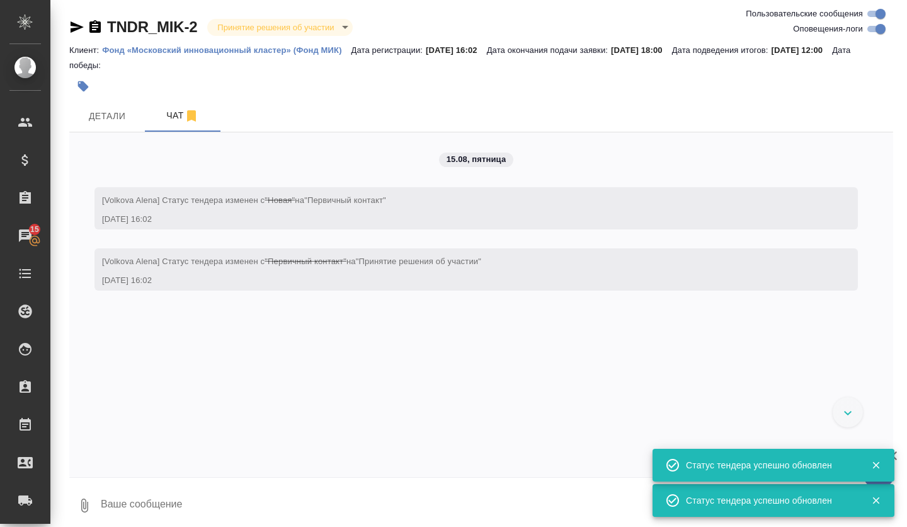
click at [197, 520] on textarea at bounding box center [497, 505] width 794 height 43
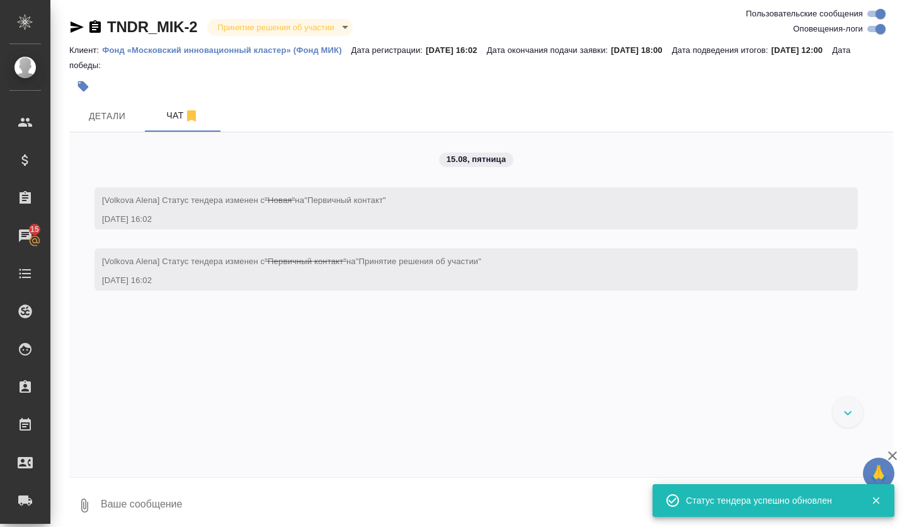
paste textarea "Оказание услуг по языковому и письменному переводу и иных дополнительных услуг.…"
type textarea "Оказание услуг по языковому и письменному переводу и иных дополнительных услуг.…"
click at [877, 503] on icon "button" at bounding box center [876, 500] width 11 height 11
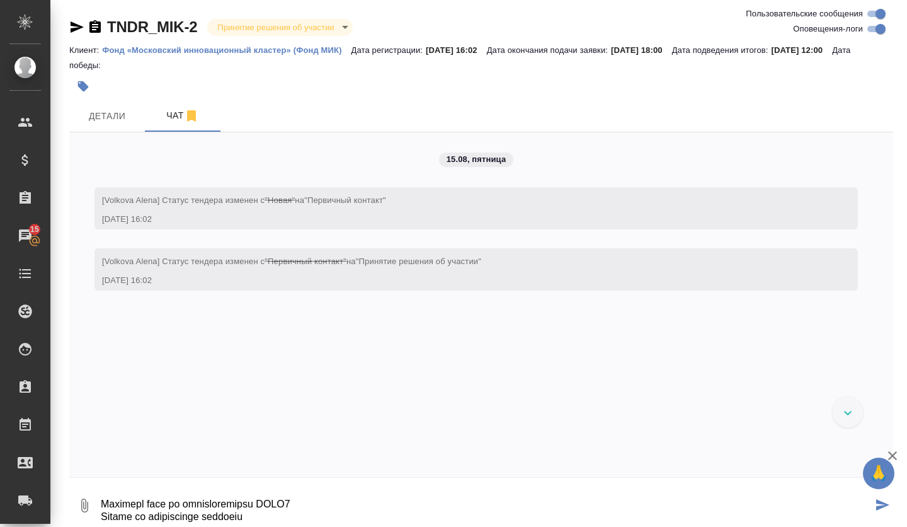
click at [877, 503] on icon "submit" at bounding box center [883, 504] width 13 height 11
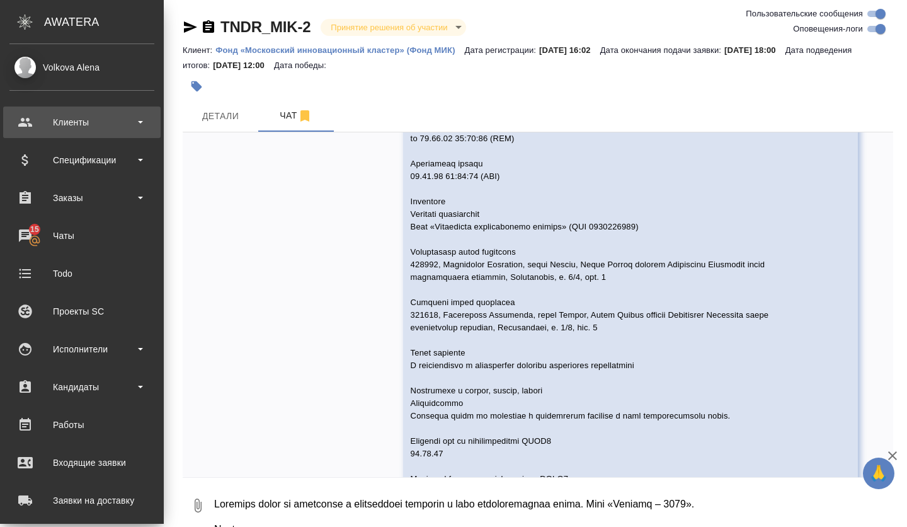
scroll to position [498, 0]
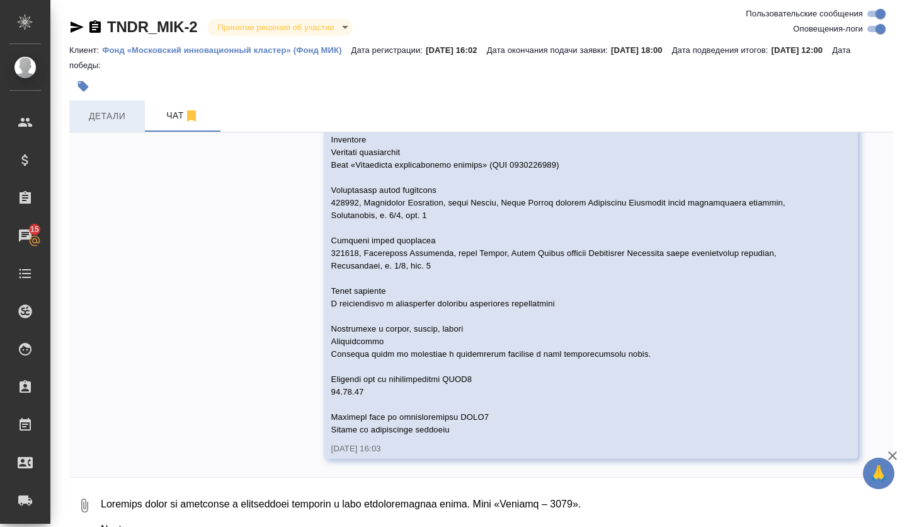
click at [118, 114] on span "Детали" at bounding box center [107, 116] width 60 height 16
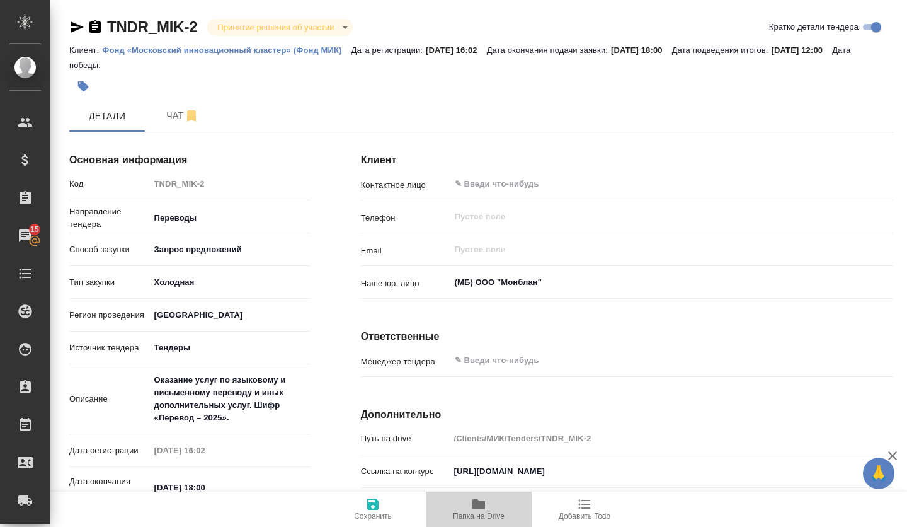
click at [468, 512] on span "Папка на Drive" at bounding box center [479, 516] width 52 height 9
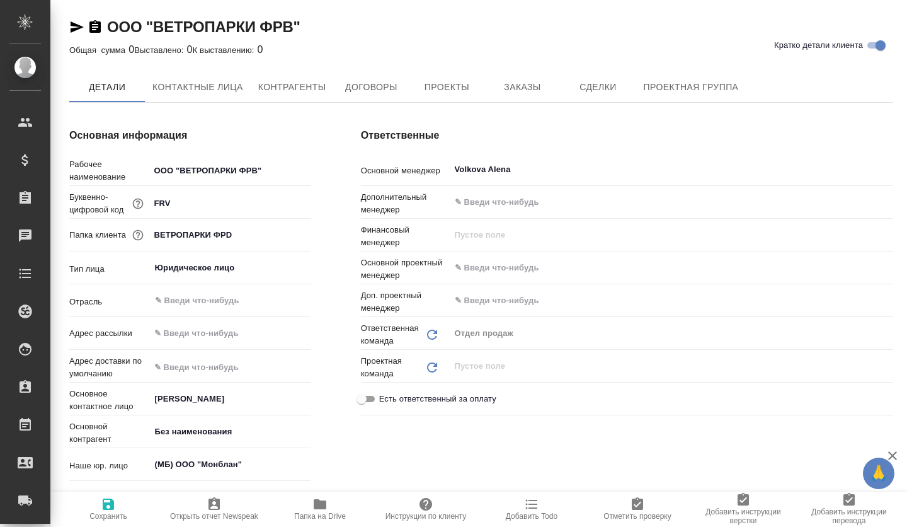
type textarea "x"
click at [524, 88] on span "Заказы" at bounding box center [522, 87] width 60 height 16
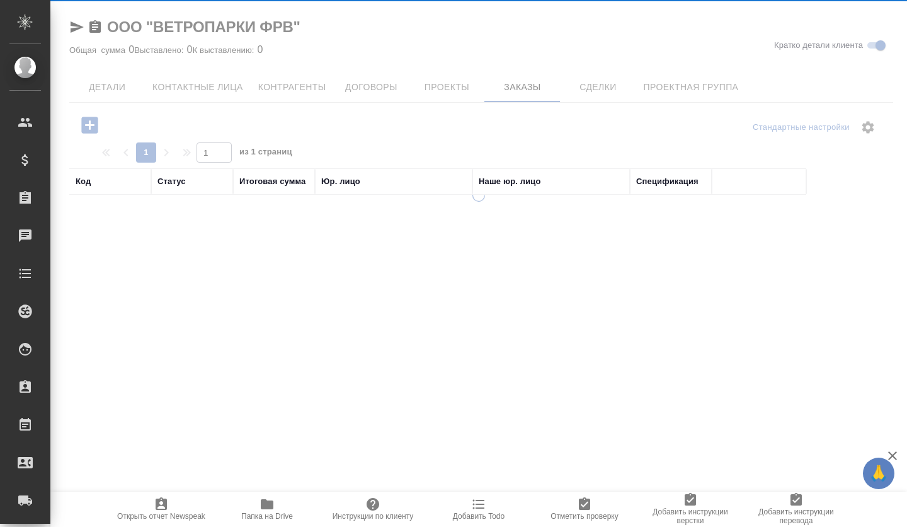
click at [587, 96] on div at bounding box center [478, 263] width 857 height 527
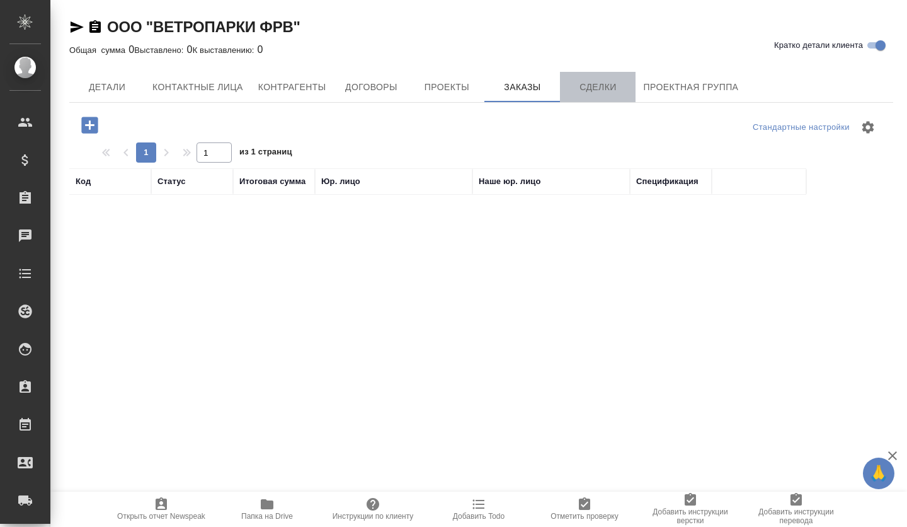
click at [585, 95] on button "Сделки" at bounding box center [598, 87] width 76 height 30
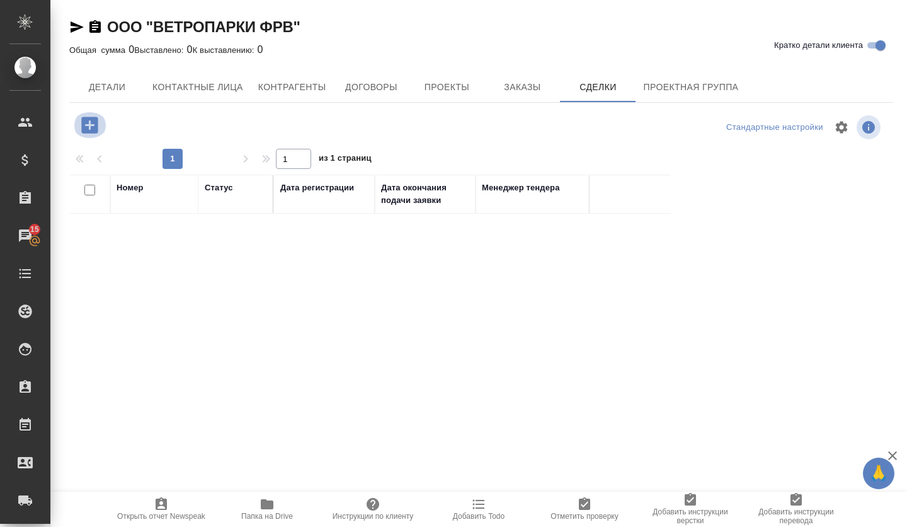
click at [90, 131] on icon "button" at bounding box center [89, 125] width 16 height 16
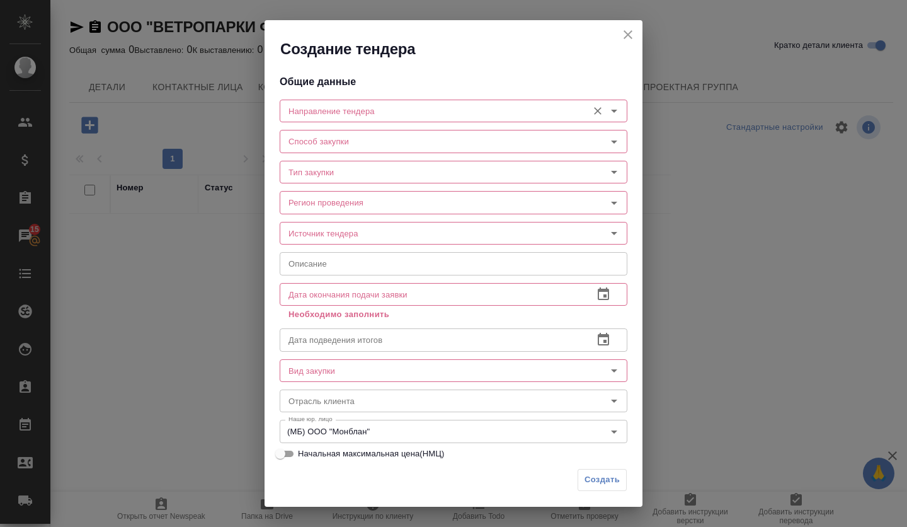
click at [423, 113] on input "Направление тендера" at bounding box center [433, 110] width 298 height 15
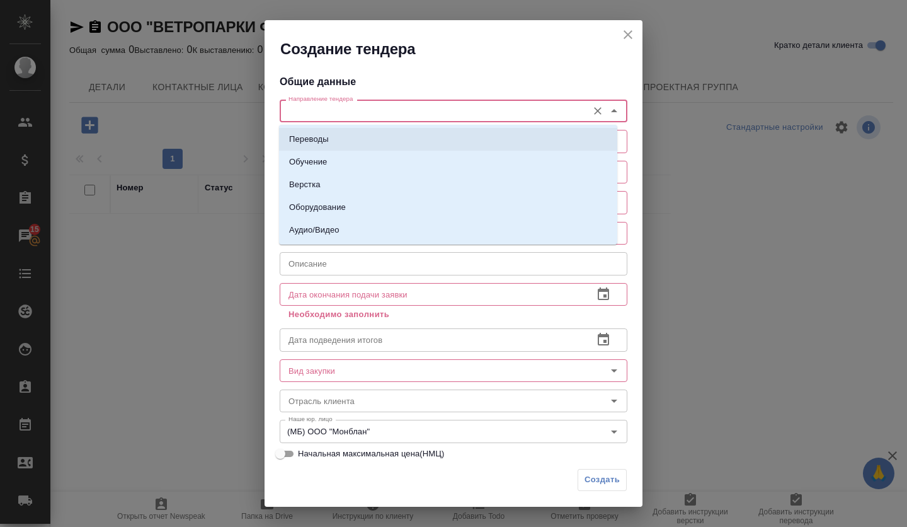
click at [389, 137] on li "Переводы" at bounding box center [448, 139] width 338 height 23
type input "Переводы"
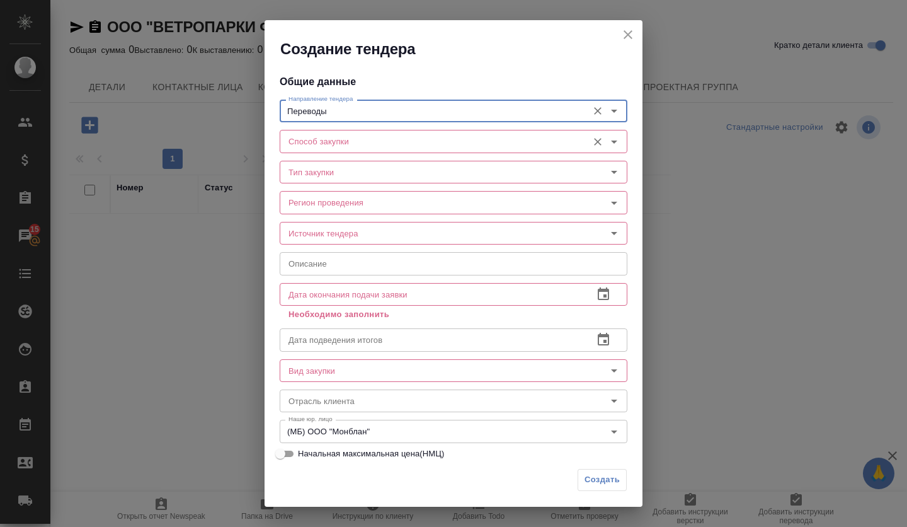
click at [381, 141] on input "Способ закупки" at bounding box center [433, 141] width 298 height 15
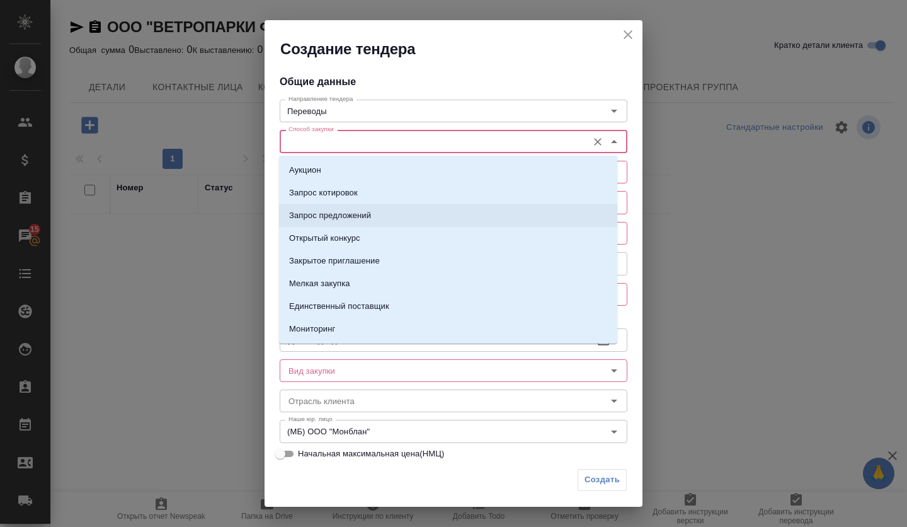
click at [344, 218] on p "Запрос предложений" at bounding box center [330, 215] width 82 height 13
type input "Запрос предложений"
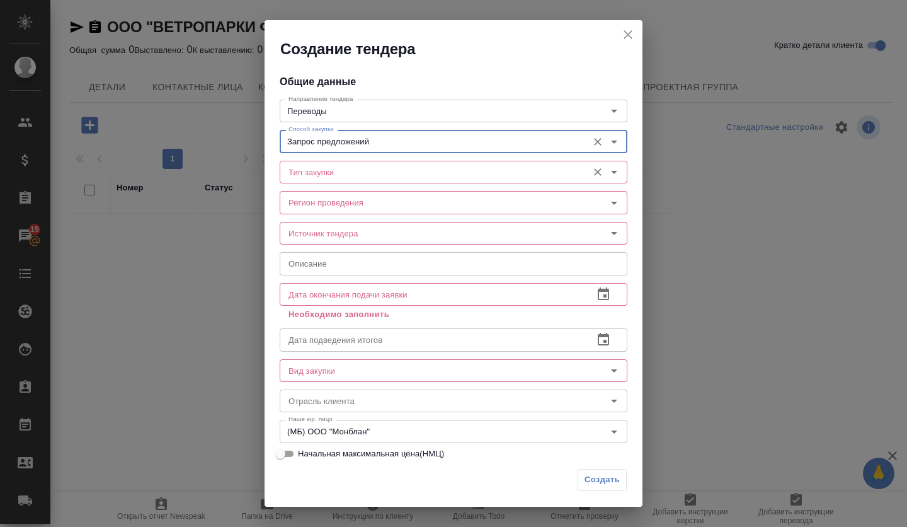
click at [344, 184] on div "Тип закупки Тип закупки" at bounding box center [454, 171] width 348 height 30
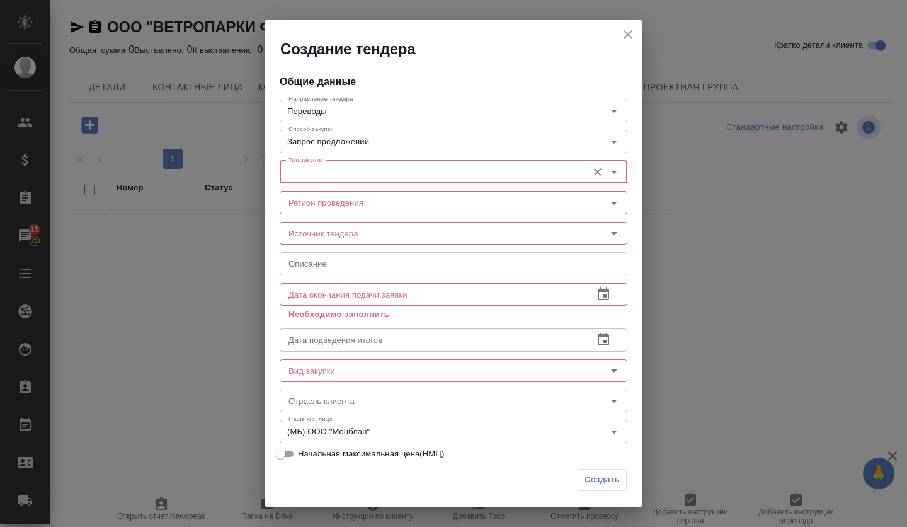
click at [344, 176] on input "Тип закупки" at bounding box center [433, 171] width 298 height 15
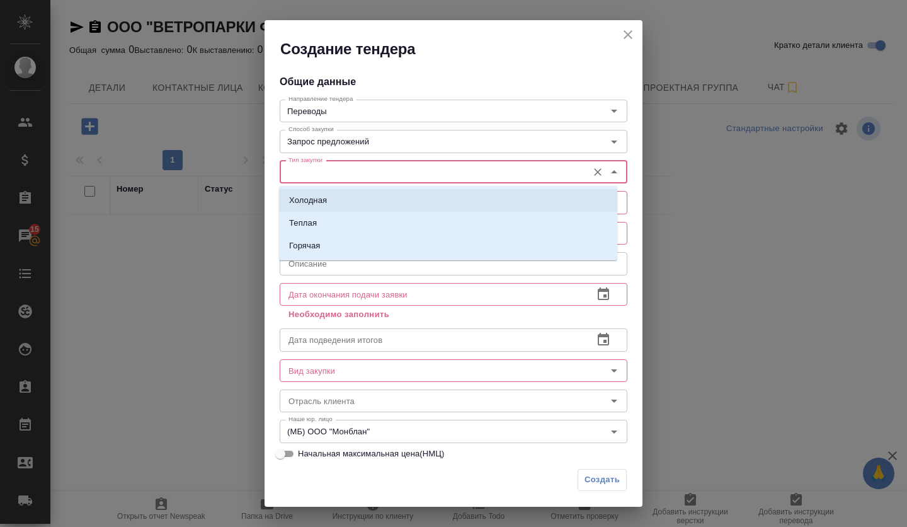
click at [342, 204] on li "Холодная" at bounding box center [448, 200] width 338 height 23
type input "Холодная"
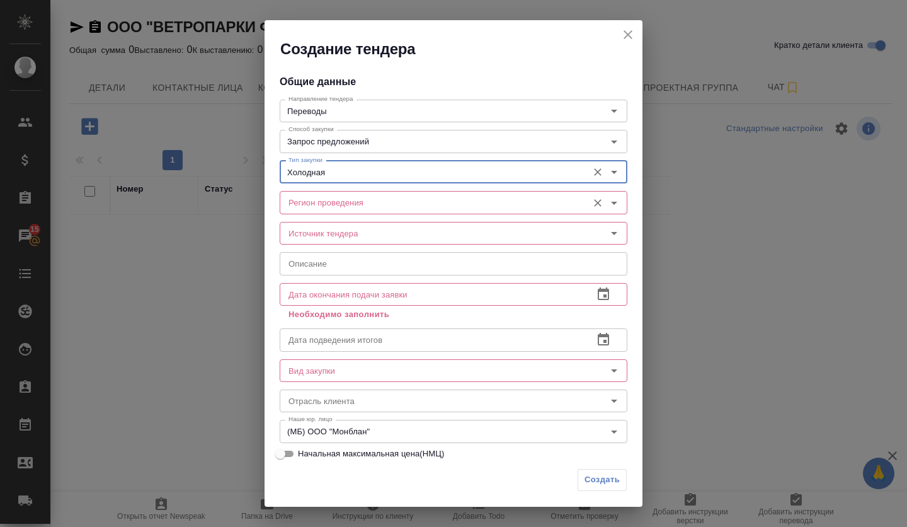
click at [342, 204] on input "Регион проведения" at bounding box center [433, 202] width 298 height 15
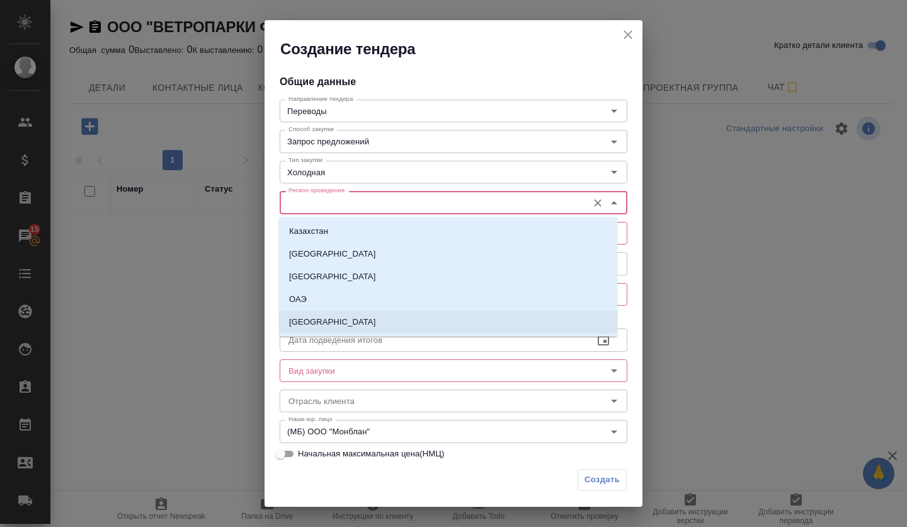
click at [338, 324] on li "[GEOGRAPHIC_DATA]" at bounding box center [448, 322] width 338 height 23
type input "[GEOGRAPHIC_DATA]"
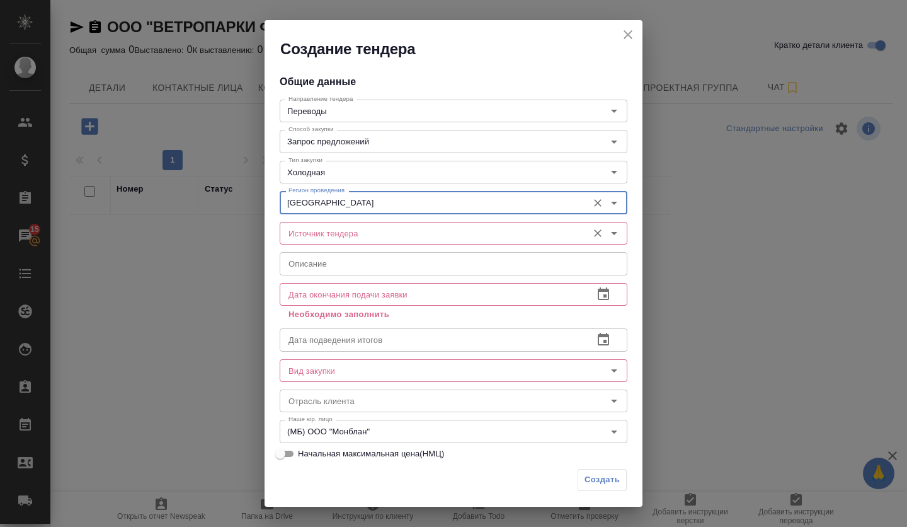
click at [340, 226] on input "Источник тендера" at bounding box center [433, 233] width 298 height 15
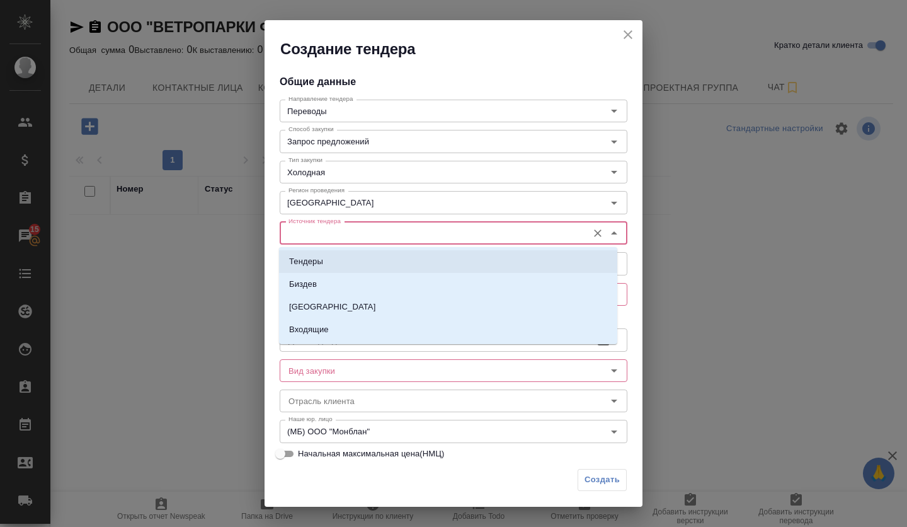
click at [330, 255] on li "Тендеры" at bounding box center [448, 261] width 338 height 23
type input "Тендеры"
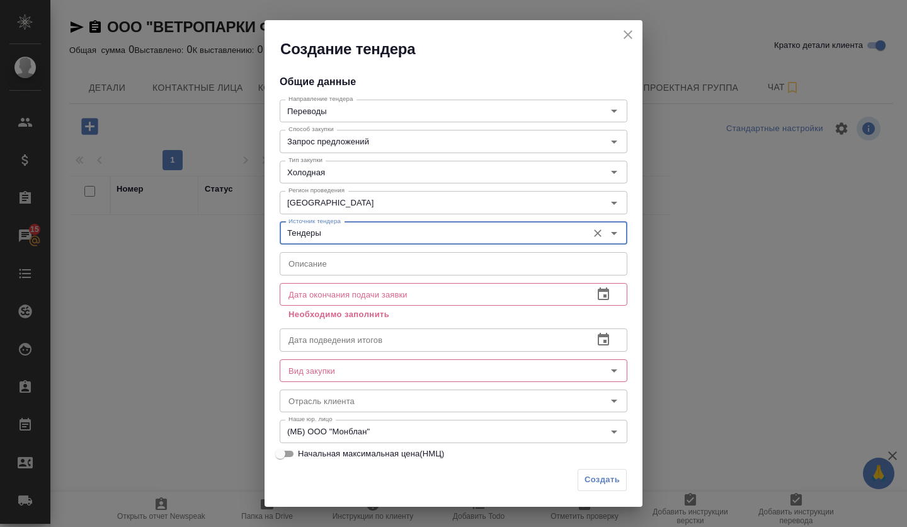
click at [329, 265] on input "text" at bounding box center [454, 263] width 348 height 23
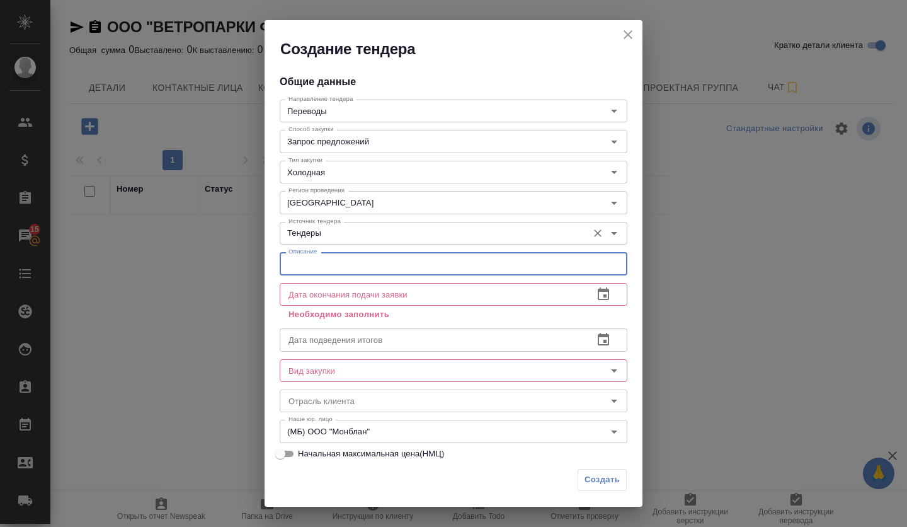
paste input "Оказание комплекса лингвистических услуг, связанных с выполнением письменных пе…"
type input "Оказание комплекса лингвистических услуг, связанных с выполнением письменных пе…"
click at [373, 292] on input "text" at bounding box center [432, 294] width 304 height 23
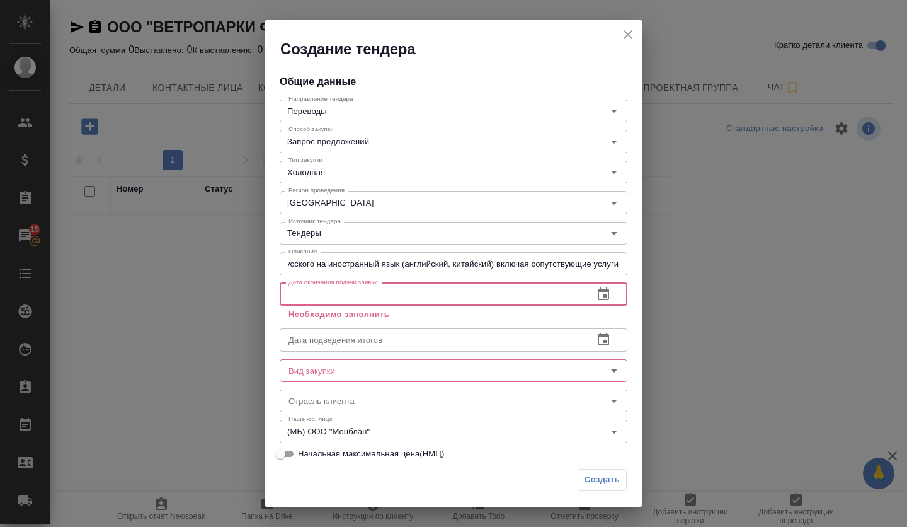
scroll to position [0, 0]
click at [599, 292] on icon "button" at bounding box center [603, 293] width 11 height 13
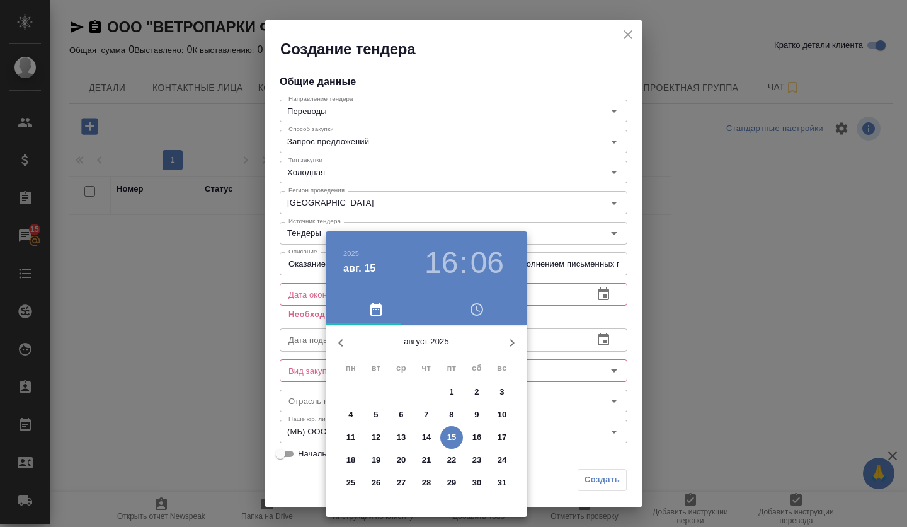
click at [421, 468] on button "21" at bounding box center [426, 460] width 23 height 23
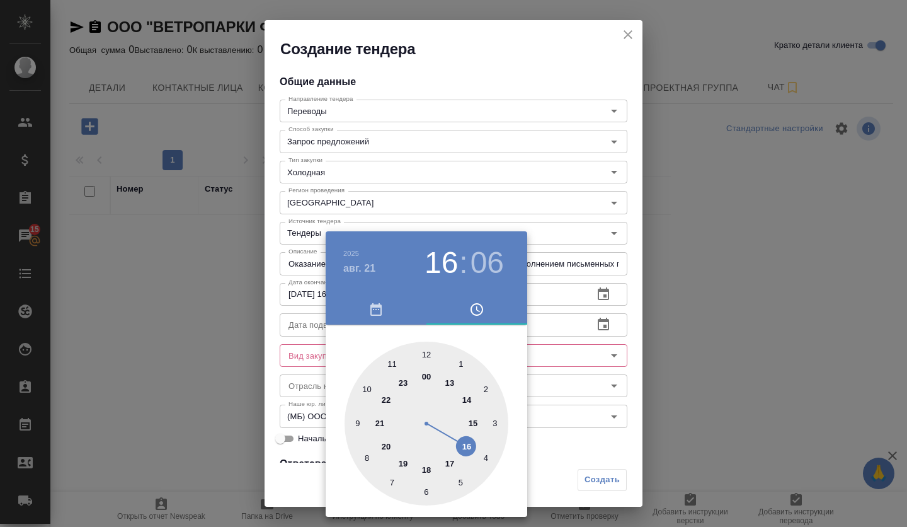
click at [422, 355] on div at bounding box center [427, 424] width 164 height 164
click at [422, 353] on div at bounding box center [427, 424] width 164 height 164
type input "[DATE] 12:00"
click at [429, 354] on div at bounding box center [427, 424] width 164 height 164
drag, startPoint x: 572, startPoint y: 362, endPoint x: 539, endPoint y: 362, distance: 33.4
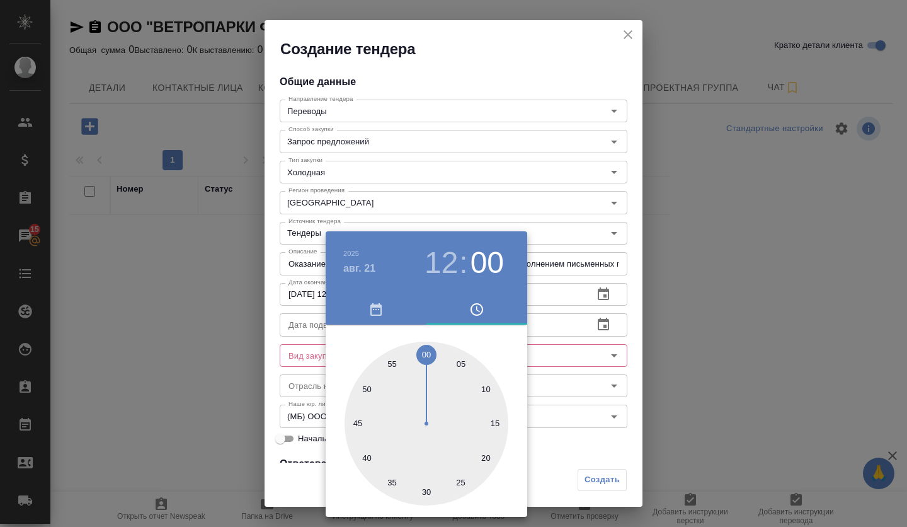
click at [572, 362] on div at bounding box center [453, 263] width 907 height 527
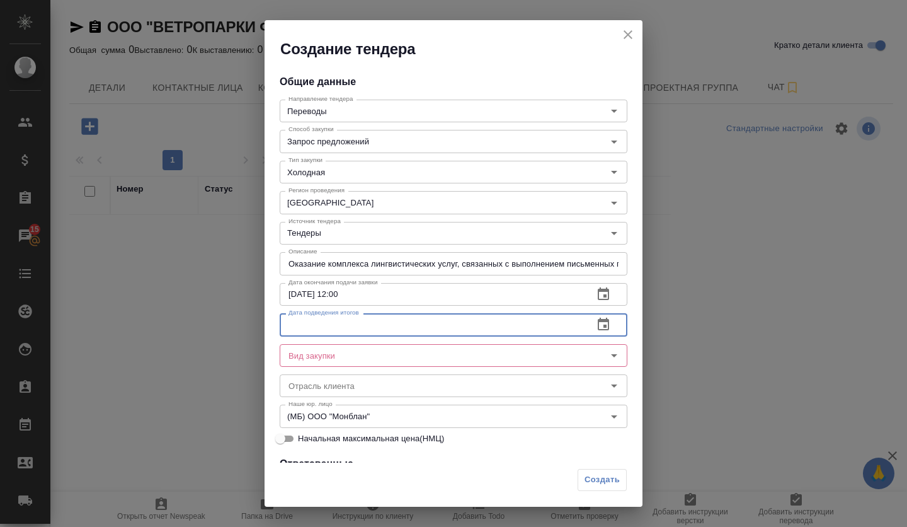
click at [388, 330] on input "text" at bounding box center [432, 324] width 304 height 23
click at [599, 325] on icon "button" at bounding box center [603, 324] width 11 height 13
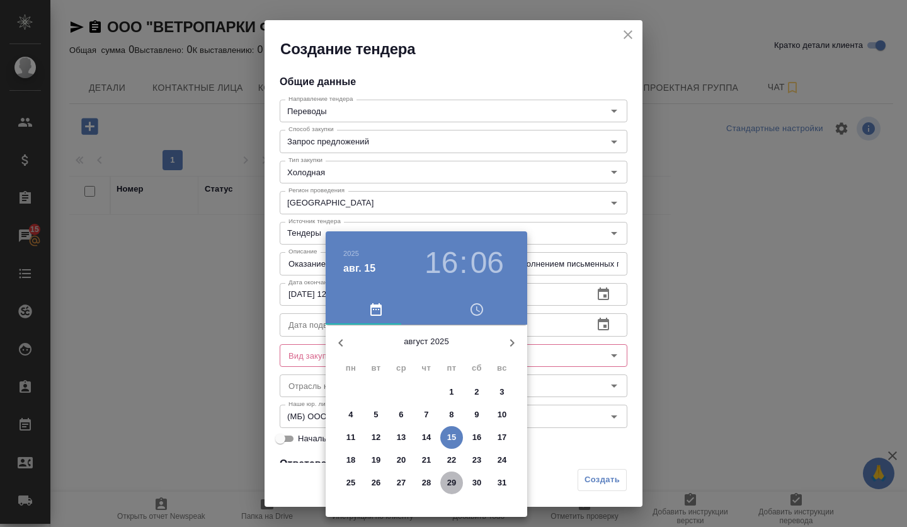
click at [450, 483] on p "29" at bounding box center [451, 482] width 9 height 13
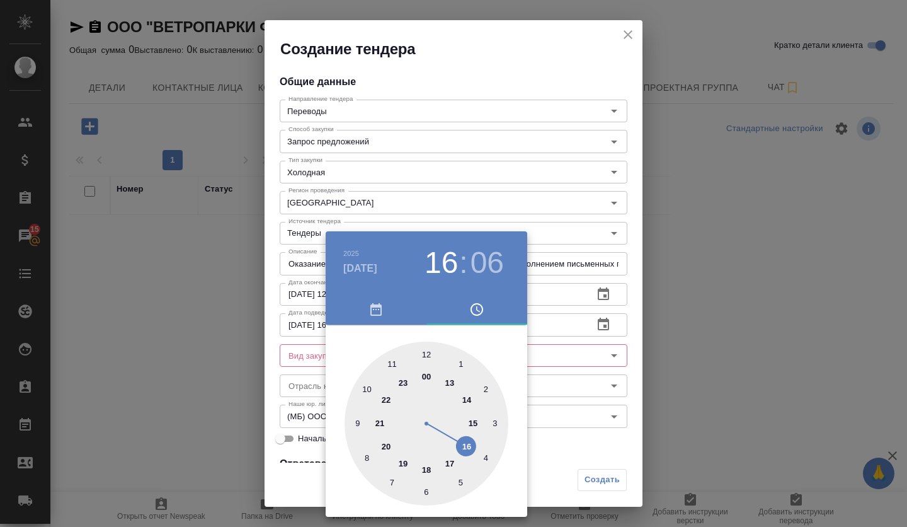
drag, startPoint x: 430, startPoint y: 350, endPoint x: 422, endPoint y: 364, distance: 15.2
click at [428, 350] on div at bounding box center [427, 424] width 164 height 164
click at [426, 357] on div at bounding box center [427, 424] width 164 height 164
type input "[DATE] 12:00"
click at [611, 378] on div at bounding box center [453, 263] width 907 height 527
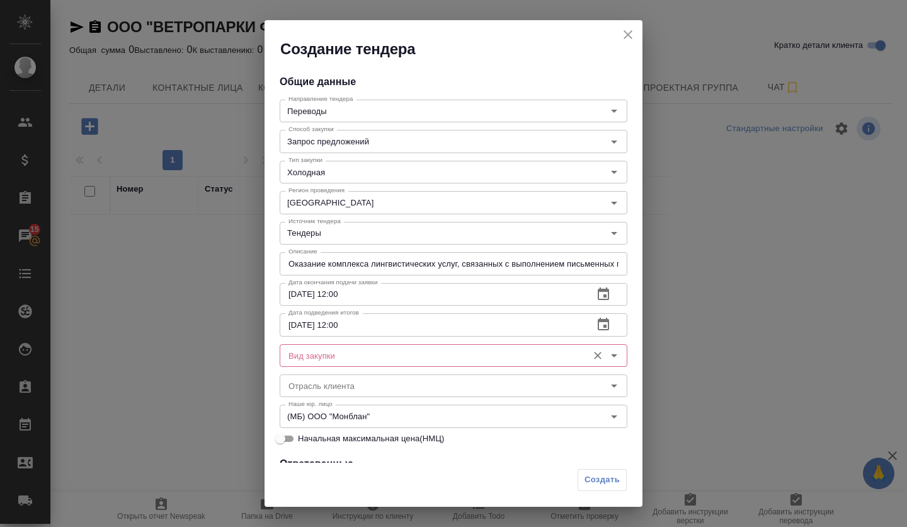
click at [382, 354] on input "Вид закупки" at bounding box center [433, 355] width 298 height 15
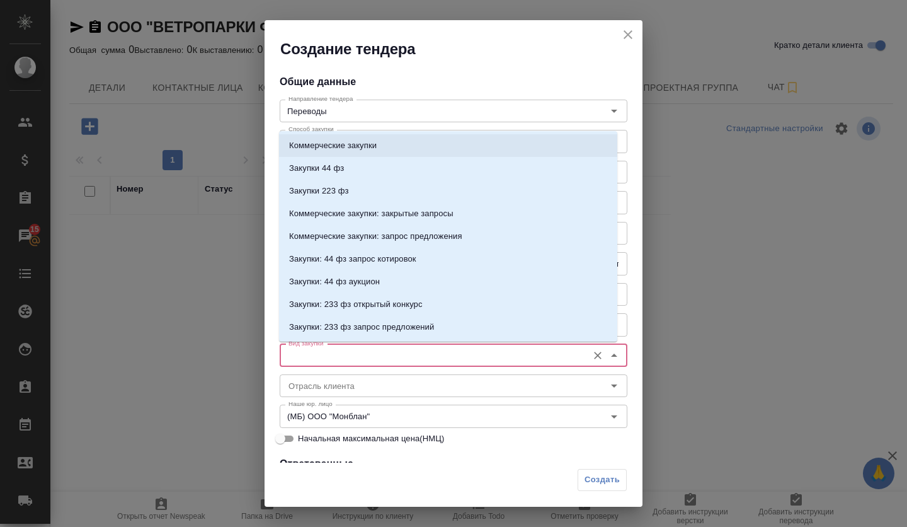
drag, startPoint x: 302, startPoint y: 141, endPoint x: 313, endPoint y: 194, distance: 54.5
click at [301, 142] on p "Коммерческие закупки" at bounding box center [333, 145] width 88 height 13
type input "Коммерческие закупки"
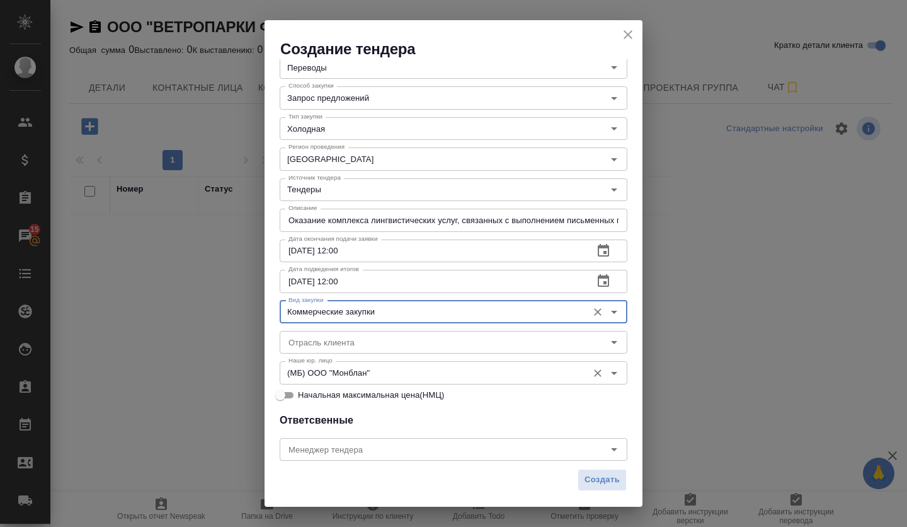
scroll to position [63, 0]
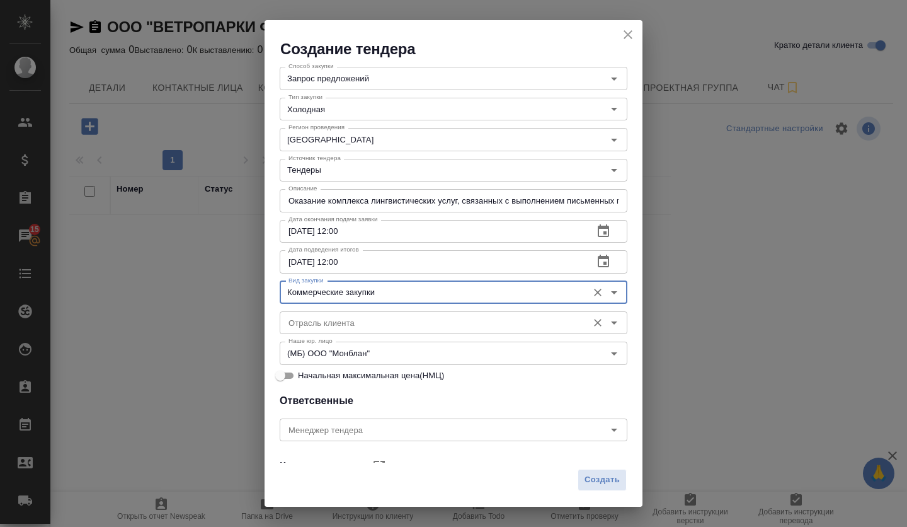
click at [334, 328] on input "Отрасль клиента" at bounding box center [433, 322] width 298 height 15
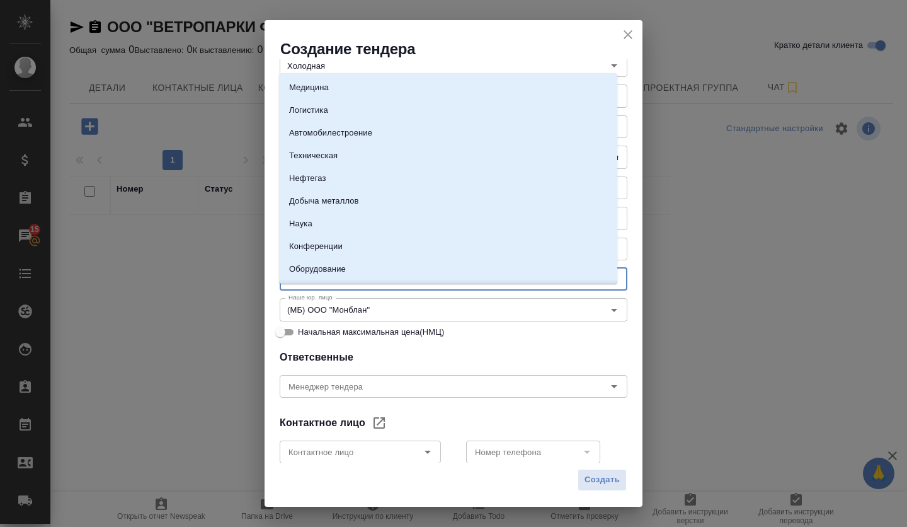
scroll to position [126, 0]
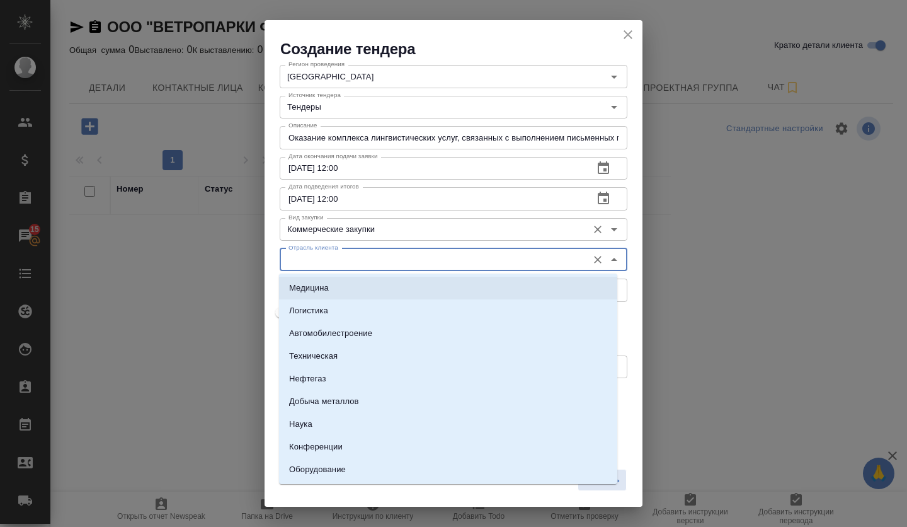
click at [331, 234] on input "Коммерческие закупки" at bounding box center [433, 229] width 298 height 15
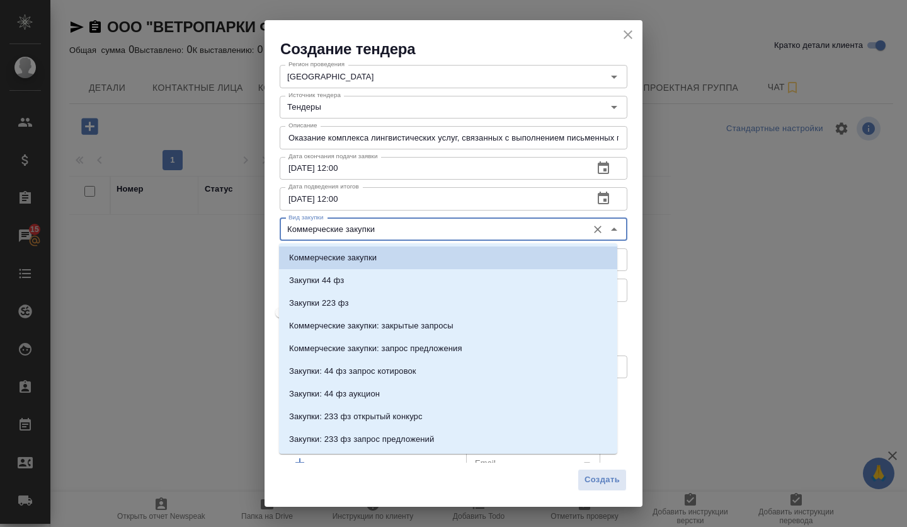
click at [400, 236] on input "Коммерческие закупки" at bounding box center [433, 229] width 298 height 15
click at [454, 191] on input "[DATE] 12:00" at bounding box center [432, 198] width 304 height 23
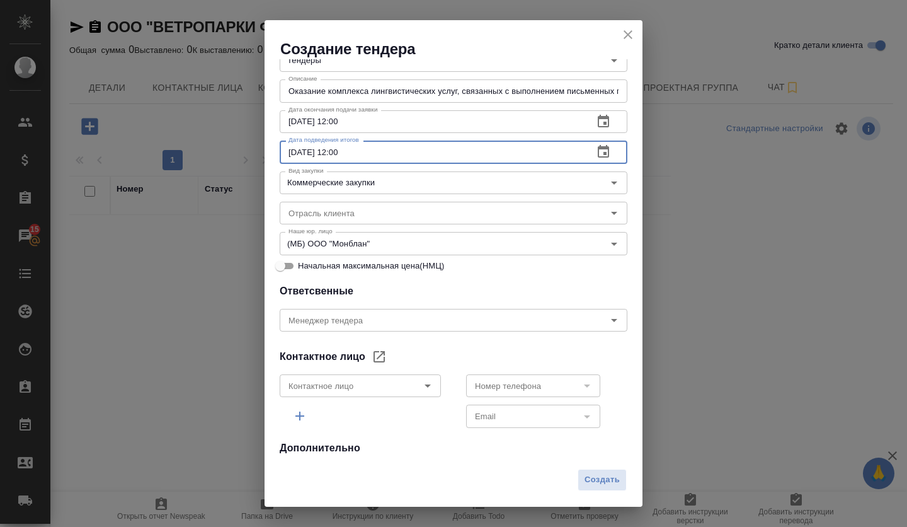
scroll to position [189, 0]
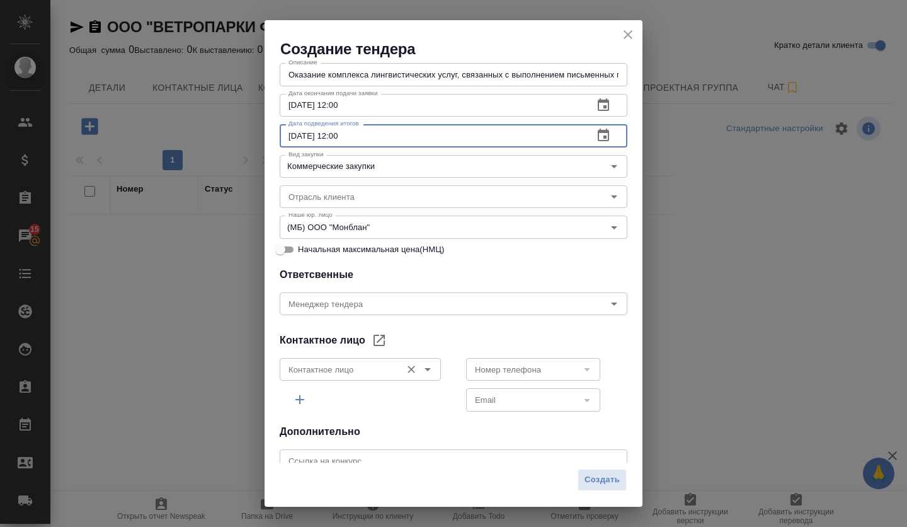
click at [425, 365] on icon "Open" at bounding box center [427, 369] width 15 height 15
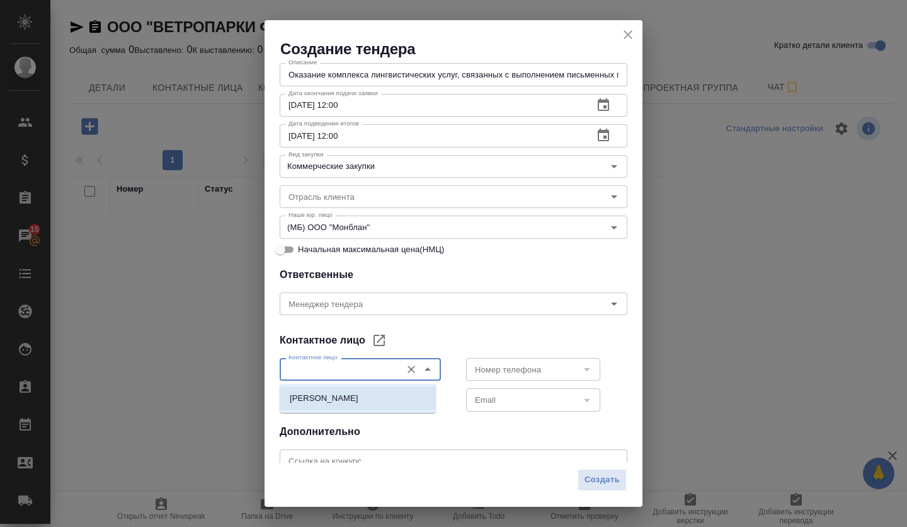
click at [359, 402] on p "[PERSON_NAME]" at bounding box center [324, 398] width 69 height 13
type input "[PERSON_NAME]"
click at [580, 372] on icon "Open" at bounding box center [587, 369] width 15 height 15
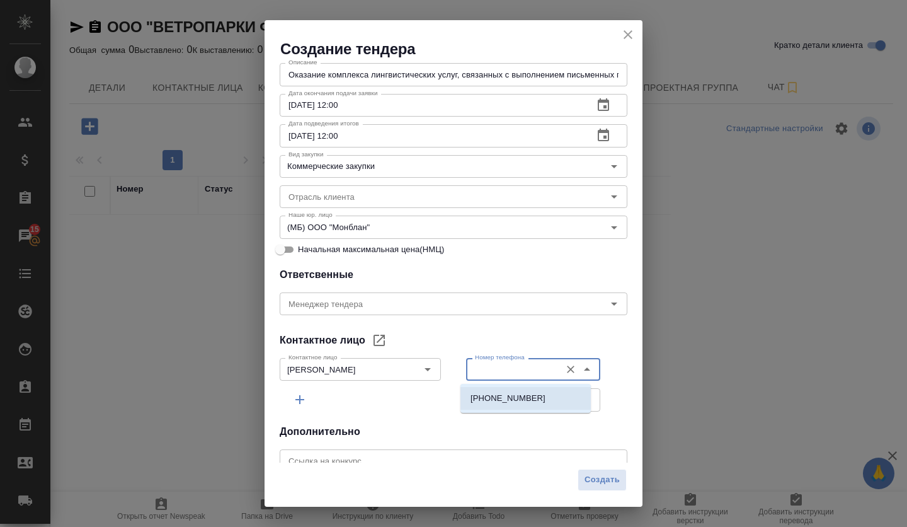
click at [528, 400] on li "+79250206797" at bounding box center [526, 398] width 130 height 23
type input "+79250206797"
click at [589, 405] on div "Email" at bounding box center [533, 399] width 134 height 23
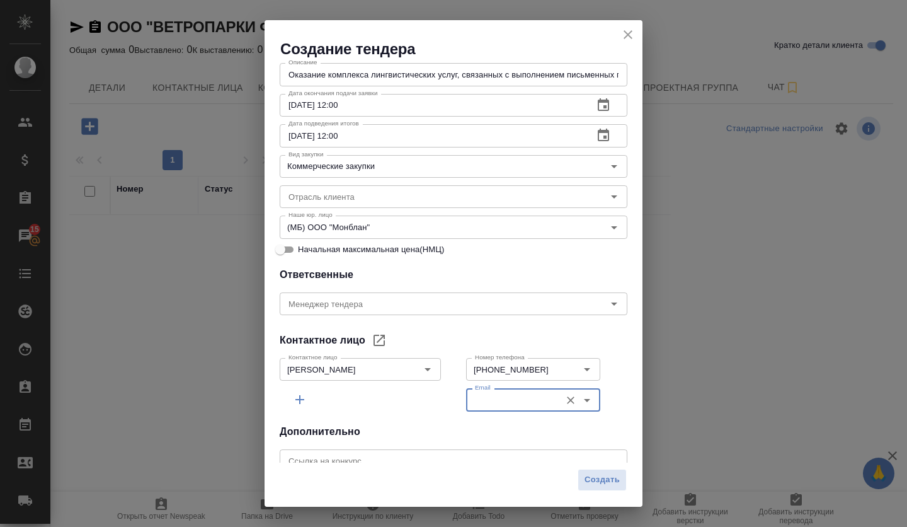
click at [580, 406] on icon "Open" at bounding box center [587, 400] width 15 height 15
click at [537, 423] on p "ANNA.GORBANEVA@FRWD.ENERGY" at bounding box center [526, 428] width 110 height 13
type input "ANNA.GORBANEVA@FRWD.ENERGY"
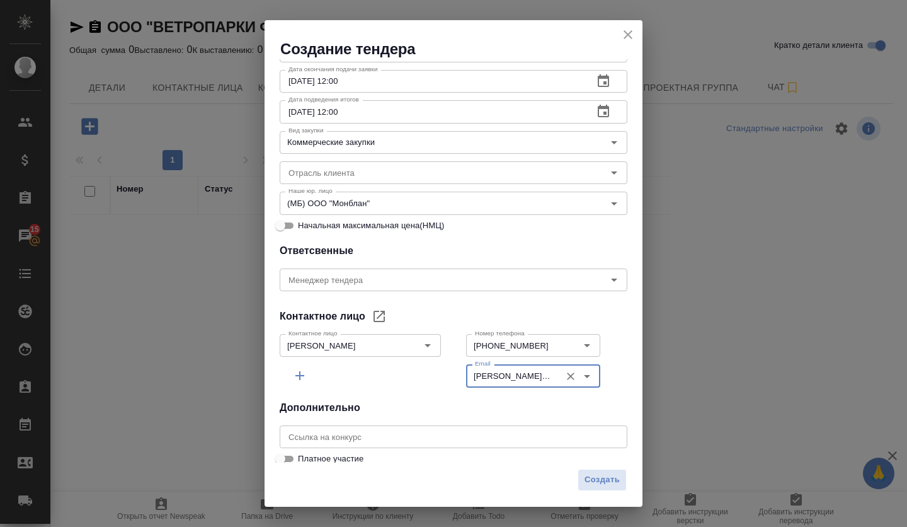
scroll to position [222, 0]
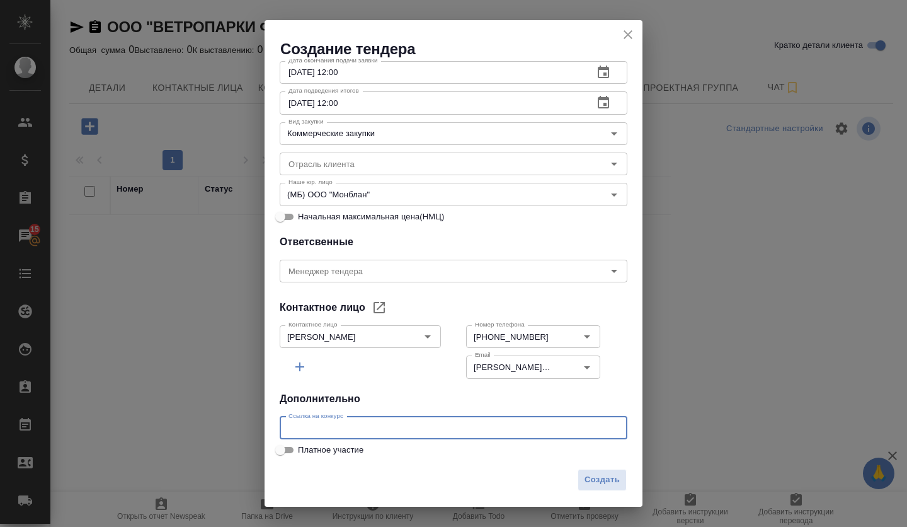
click at [411, 429] on input "text" at bounding box center [454, 428] width 348 height 23
paste input "[URL][DOMAIN_NAME]"
type input "[URL][DOMAIN_NAME]"
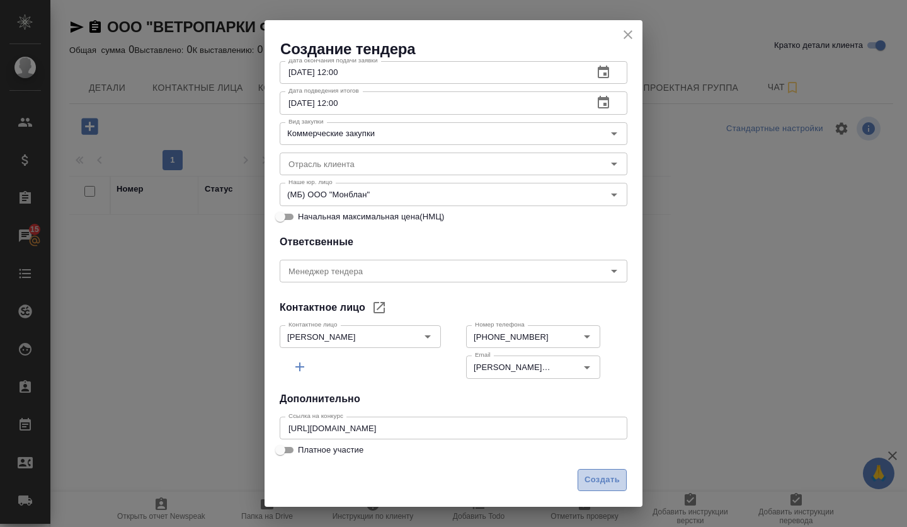
click at [597, 481] on span "Создать" at bounding box center [602, 480] width 35 height 14
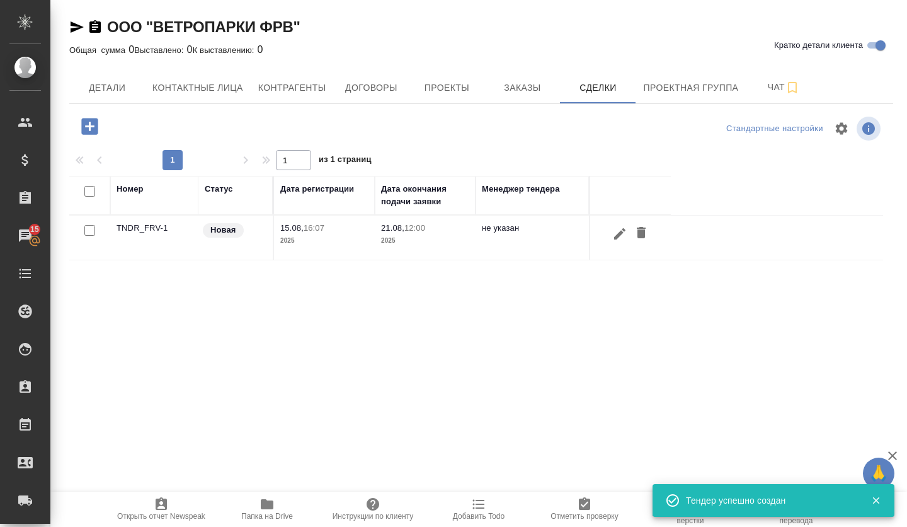
click at [130, 227] on td "TNDR_FRV-1" at bounding box center [154, 238] width 88 height 44
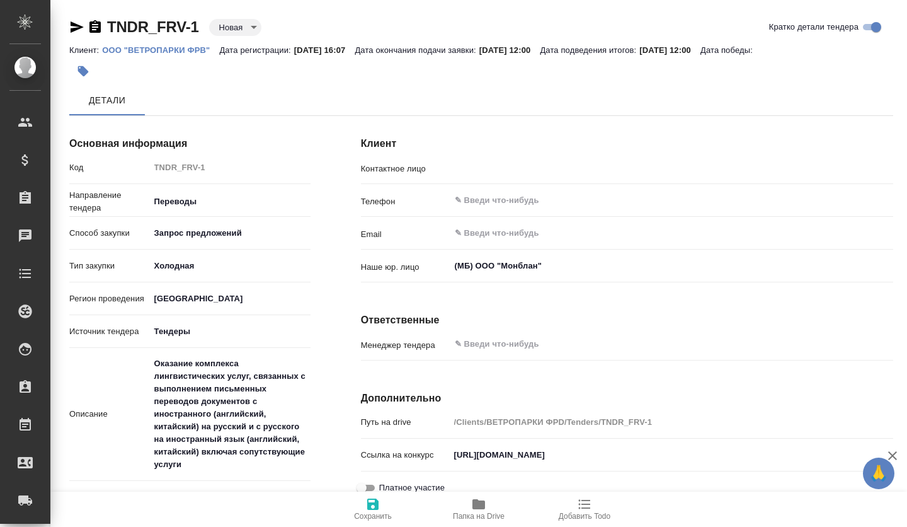
type input "[PERSON_NAME]"
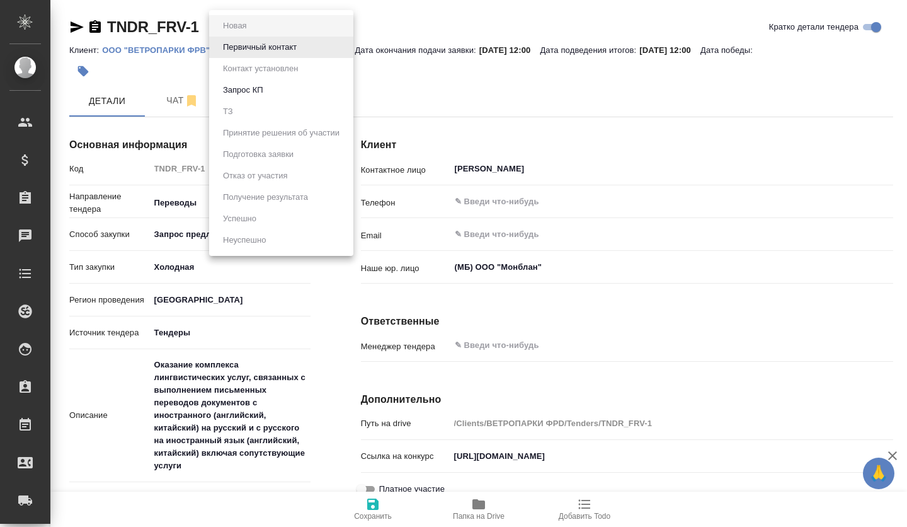
click at [242, 22] on body "🙏 .cls-1 fill:#fff; AWATERA Volkova [PERSON_NAME] Спецификации Заказы Чаты Todo…" at bounding box center [453, 263] width 907 height 527
click at [246, 35] on ul "Новая Первичный контакт Контакт установлен Запрос КП ТЗ Принятие решения об уча…" at bounding box center [281, 133] width 144 height 246
click at [242, 33] on button "Первичный контакт" at bounding box center [235, 26] width 32 height 14
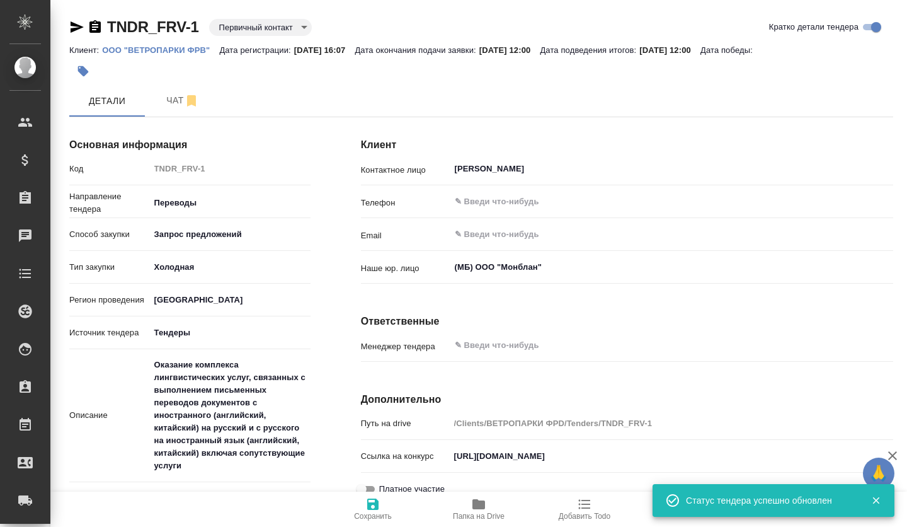
click at [243, 19] on body "🙏 .cls-1 fill:#fff; AWATERA Volkova [PERSON_NAME] Спецификации Заказы Чаты Todo…" at bounding box center [453, 263] width 907 height 527
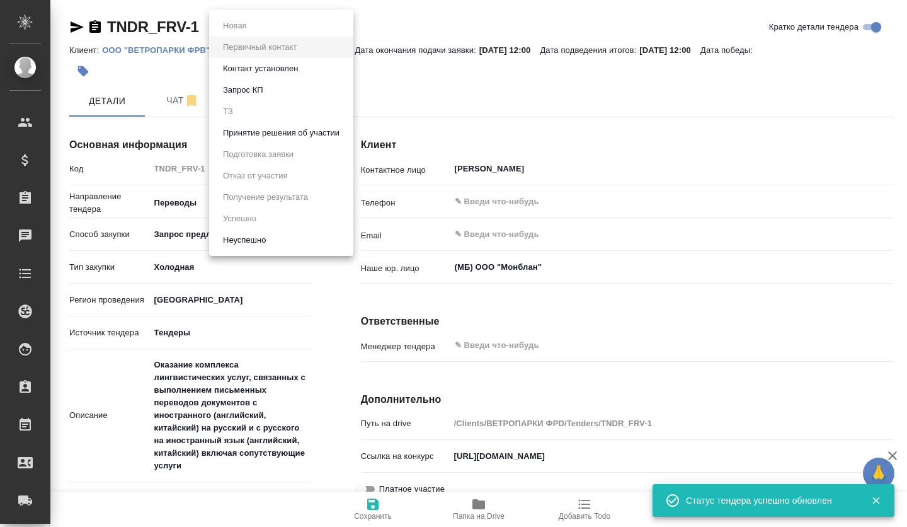
click at [251, 33] on button "Принятие решения об участии" at bounding box center [235, 26] width 32 height 14
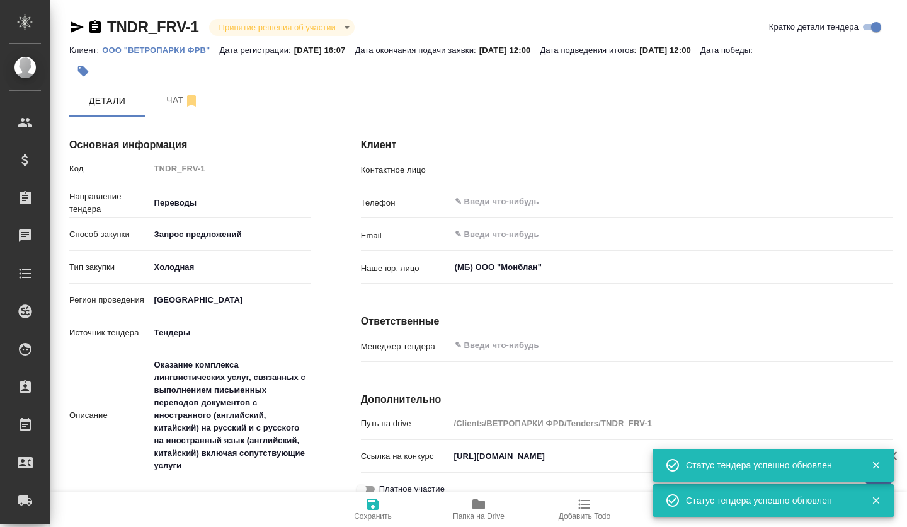
type input "[PERSON_NAME]"
click at [184, 106] on icon "button" at bounding box center [191, 100] width 15 height 15
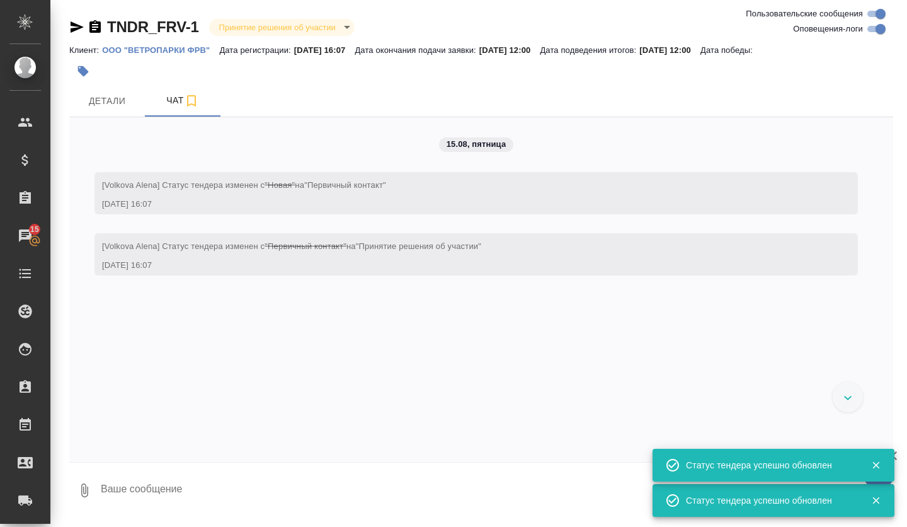
click at [189, 489] on textarea at bounding box center [497, 490] width 794 height 43
paste textarea "Loremi dolorsitam consectetUradipisci eli Seddoe te incididu utlaboreEtdolor ma…"
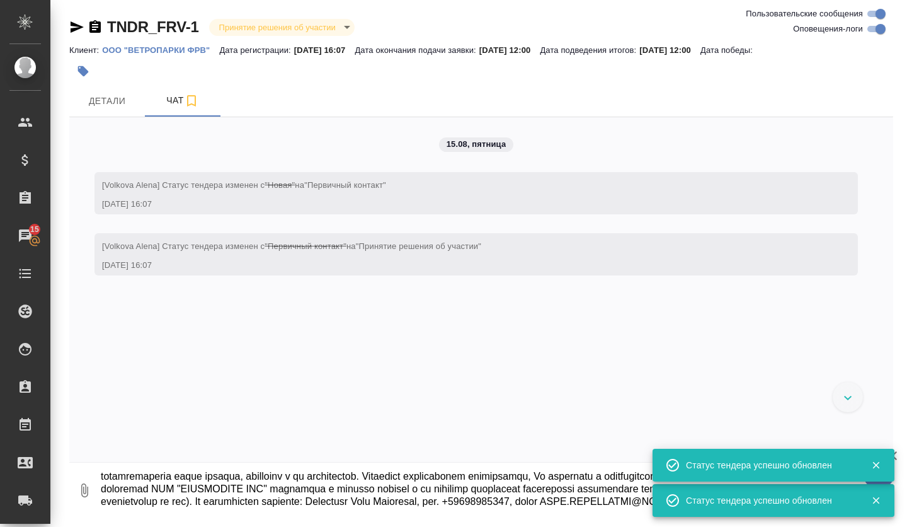
type textarea "Loremi dolorsitam consectetUradipisci eli Seddoe te incididu utlaboreEtdolor ma…"
click at [877, 465] on icon "button" at bounding box center [876, 465] width 7 height 7
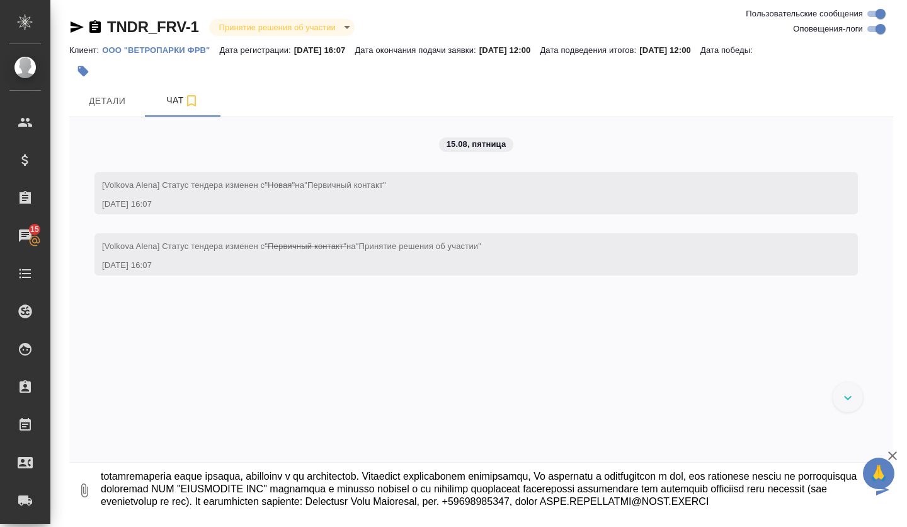
click at [884, 495] on button "submit" at bounding box center [883, 490] width 21 height 43
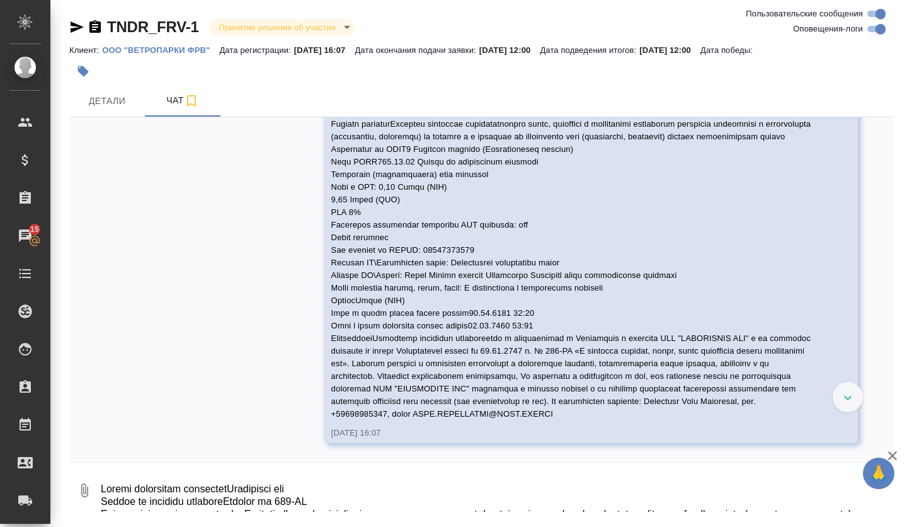
scroll to position [573, 0]
click at [91, 88] on button "Детали" at bounding box center [107, 101] width 76 height 32
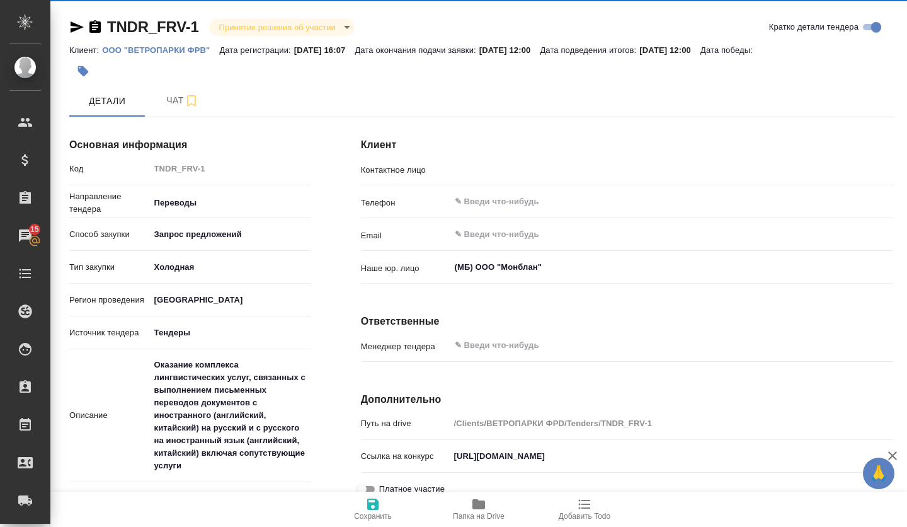
type input "[PERSON_NAME]"
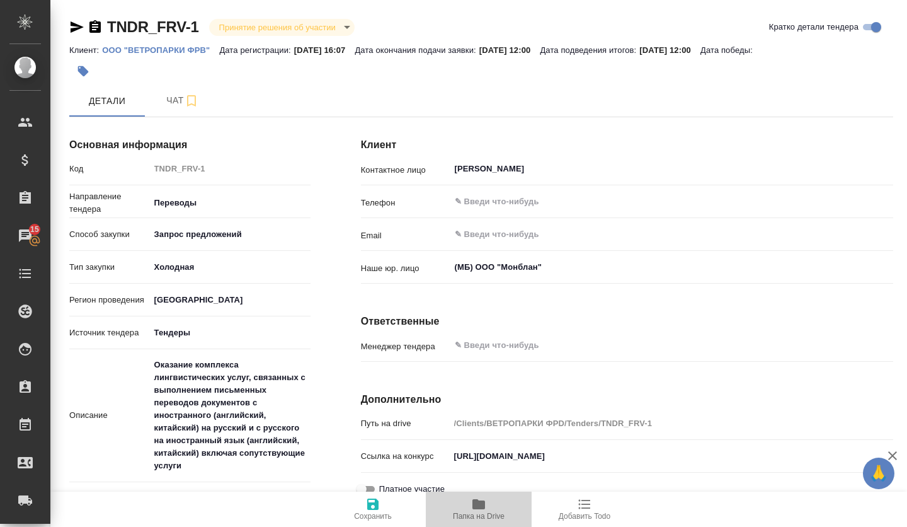
click at [478, 502] on icon "button" at bounding box center [479, 504] width 13 height 10
